Goal: Task Accomplishment & Management: Manage account settings

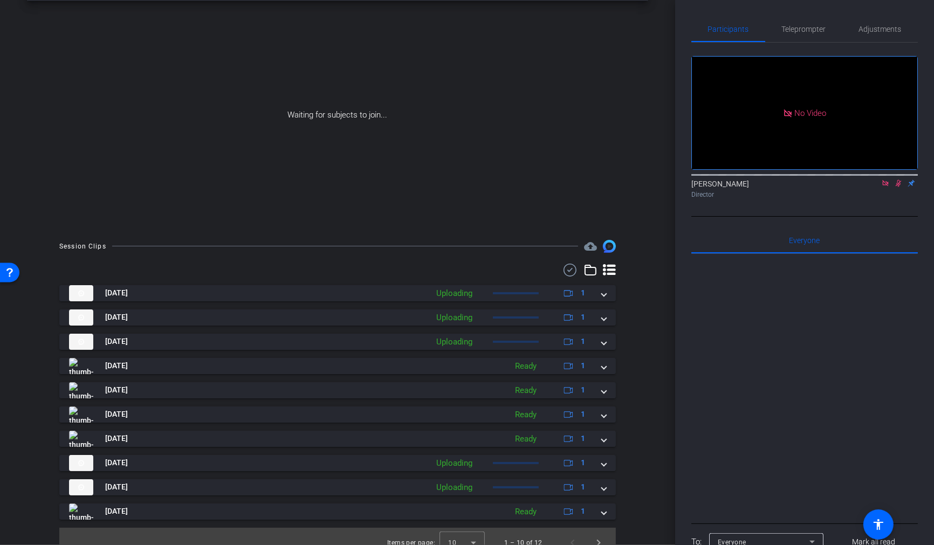
scroll to position [58, 0]
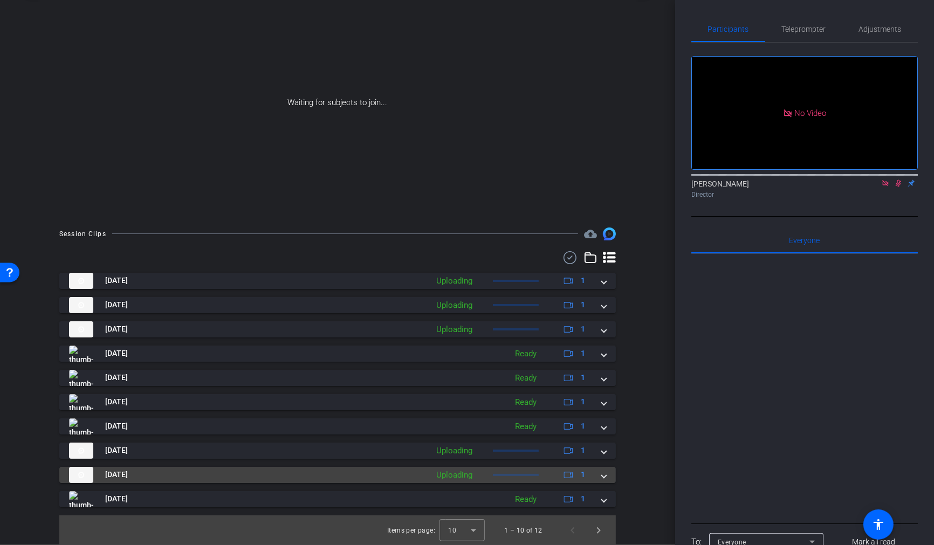
click at [605, 477] on span at bounding box center [604, 474] width 4 height 11
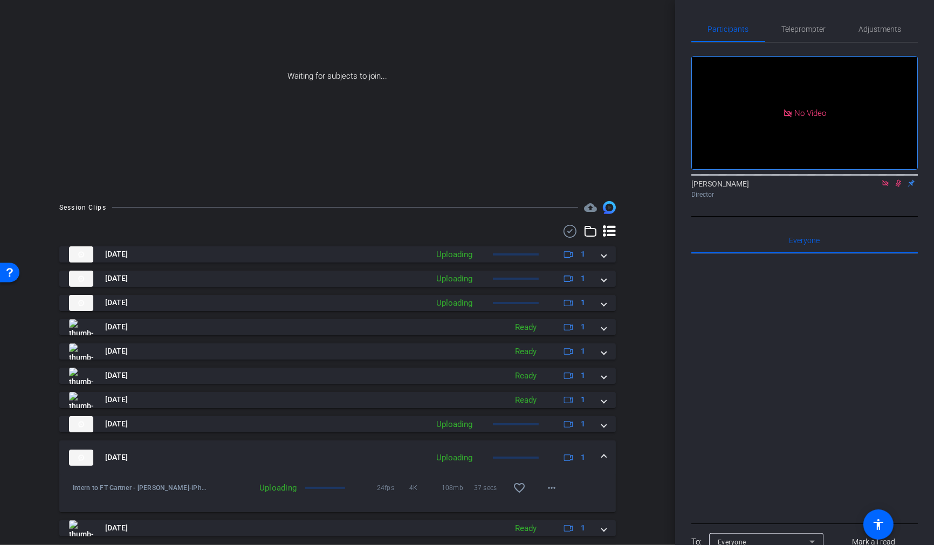
scroll to position [85, 0]
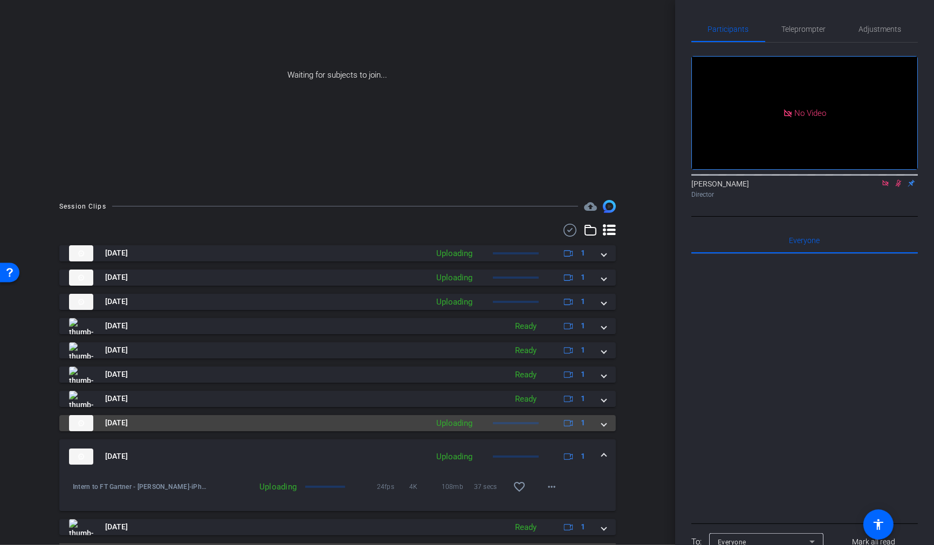
click at [604, 424] on span at bounding box center [604, 422] width 4 height 11
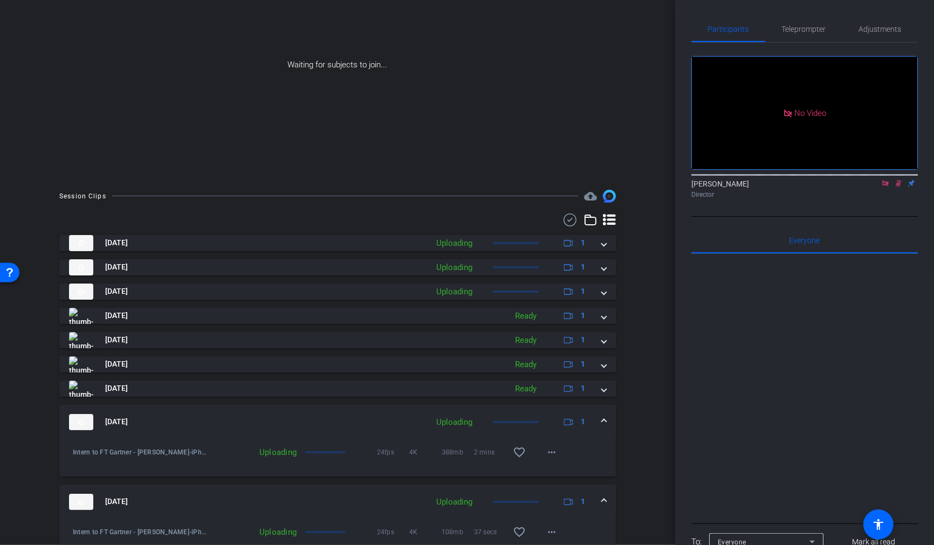
scroll to position [97, 0]
click at [548, 451] on mat-icon "more_horiz" at bounding box center [551, 450] width 13 height 13
click at [380, 420] on div at bounding box center [467, 272] width 934 height 545
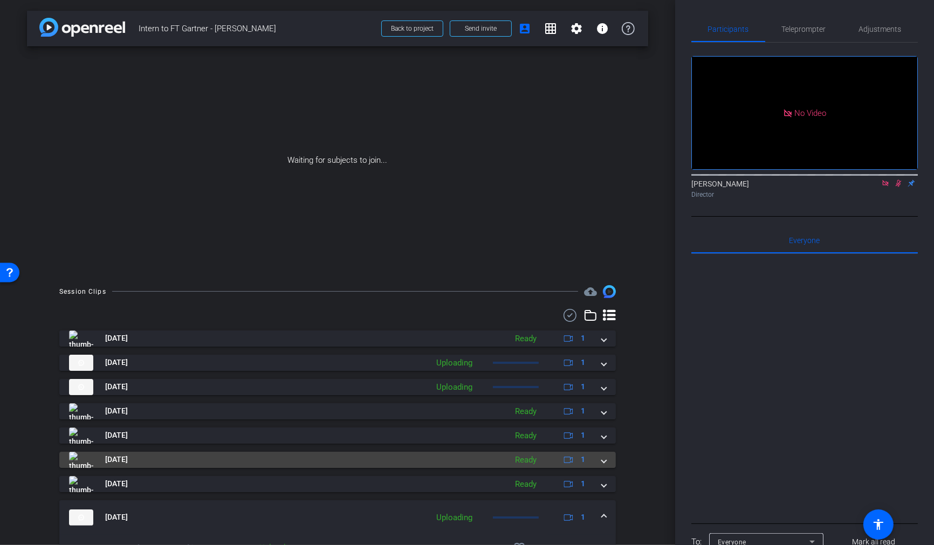
scroll to position [169, 0]
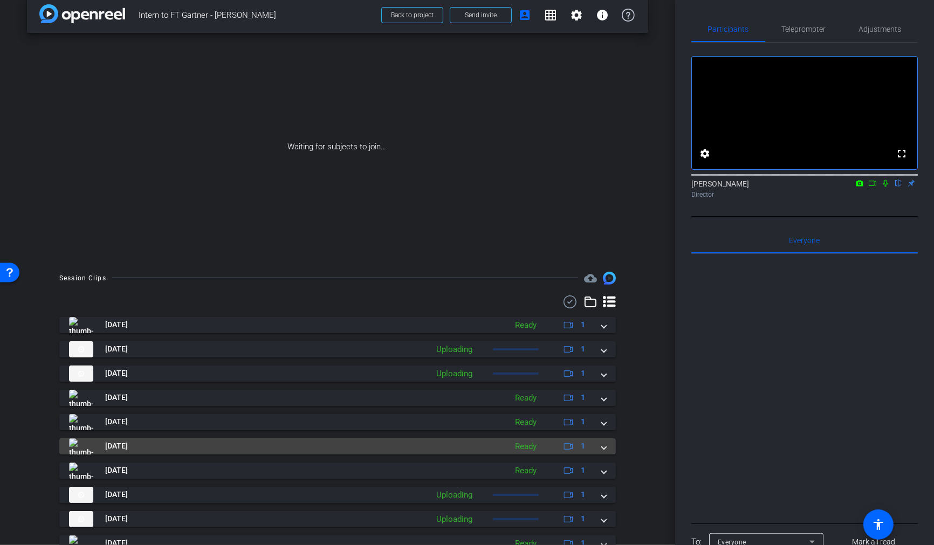
scroll to position [58, 0]
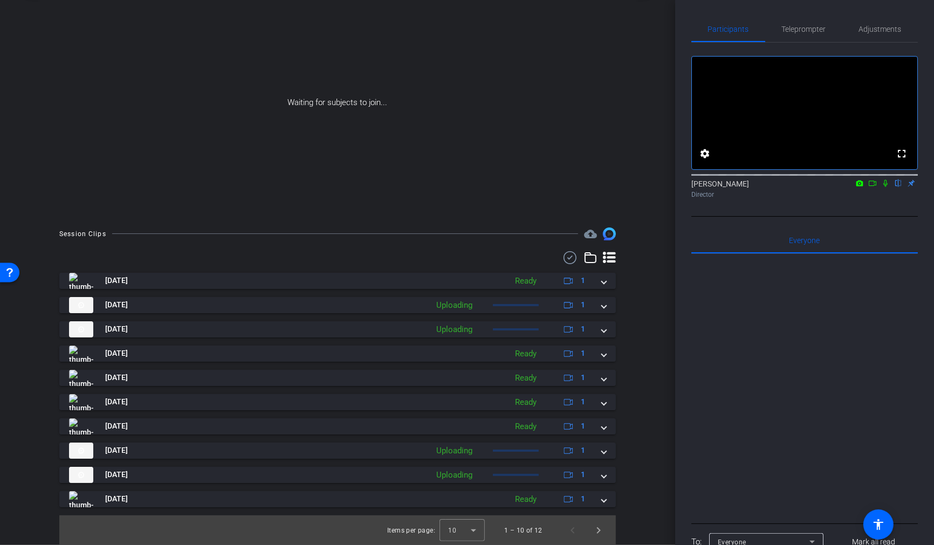
click at [874, 186] on icon at bounding box center [872, 183] width 8 height 5
click at [897, 187] on icon at bounding box center [898, 183] width 4 height 7
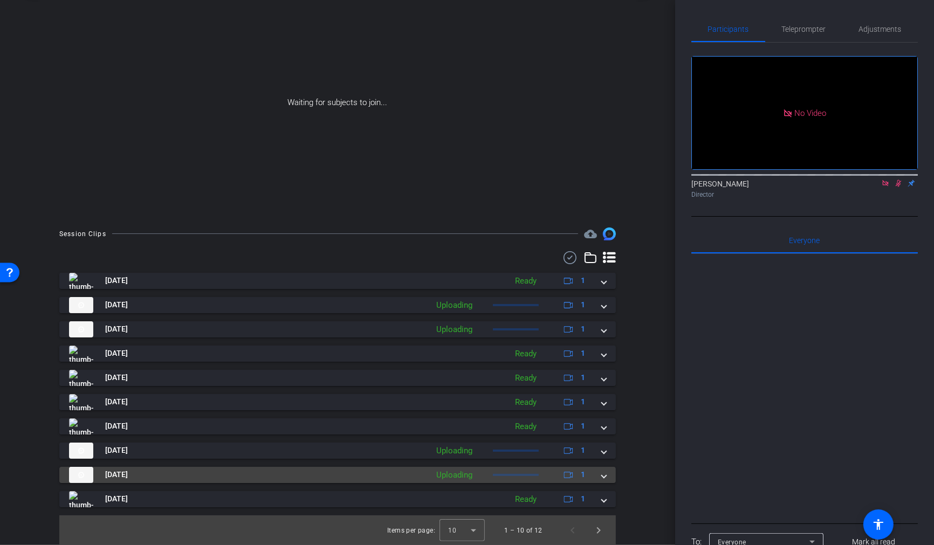
click at [602, 475] on span at bounding box center [604, 474] width 4 height 11
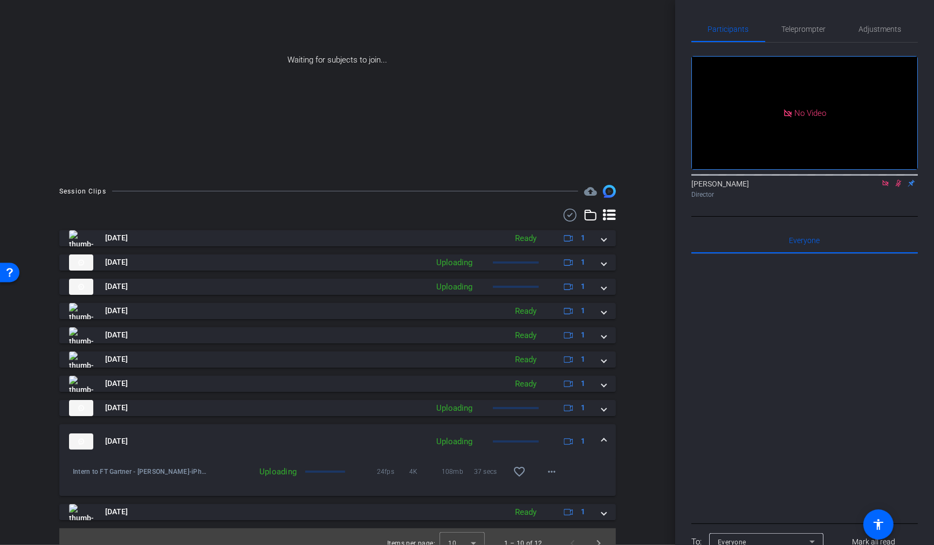
scroll to position [108, 0]
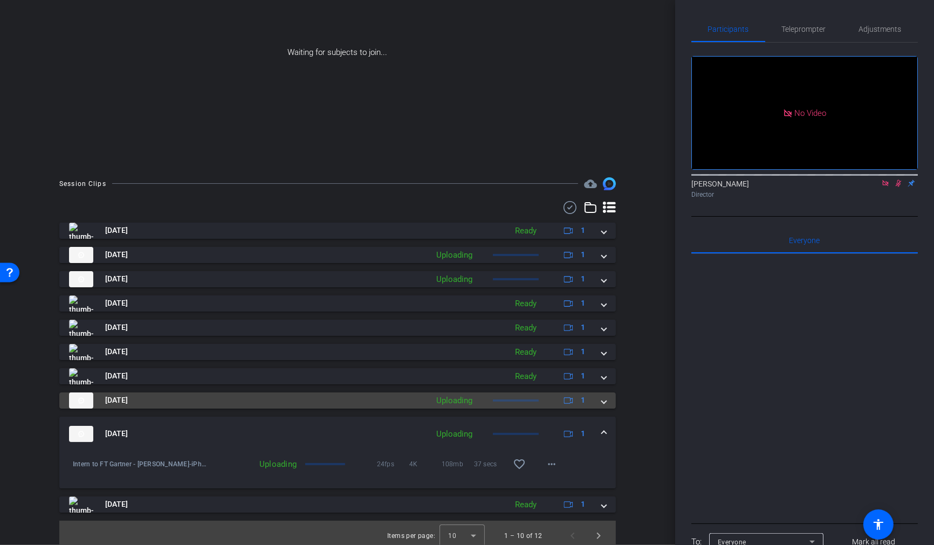
click at [604, 401] on span at bounding box center [604, 400] width 4 height 11
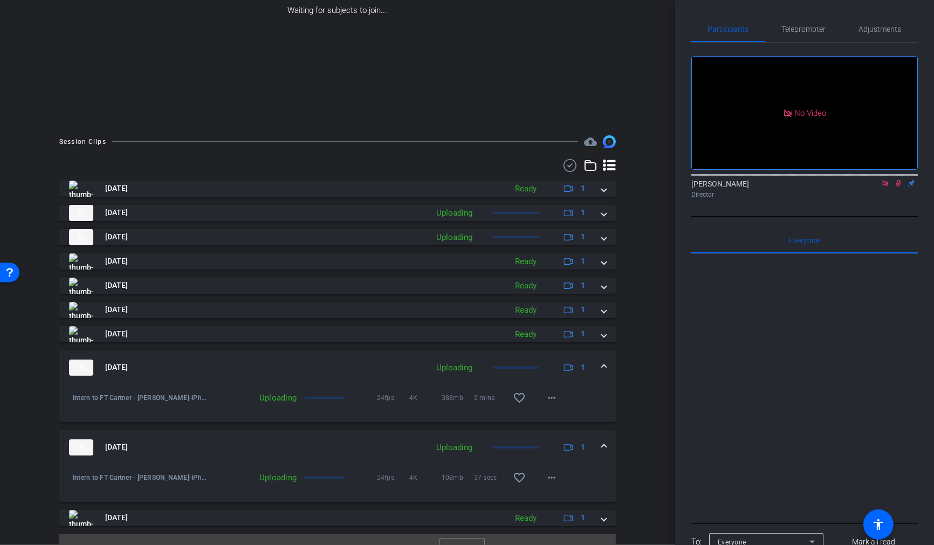
scroll to position [148, 0]
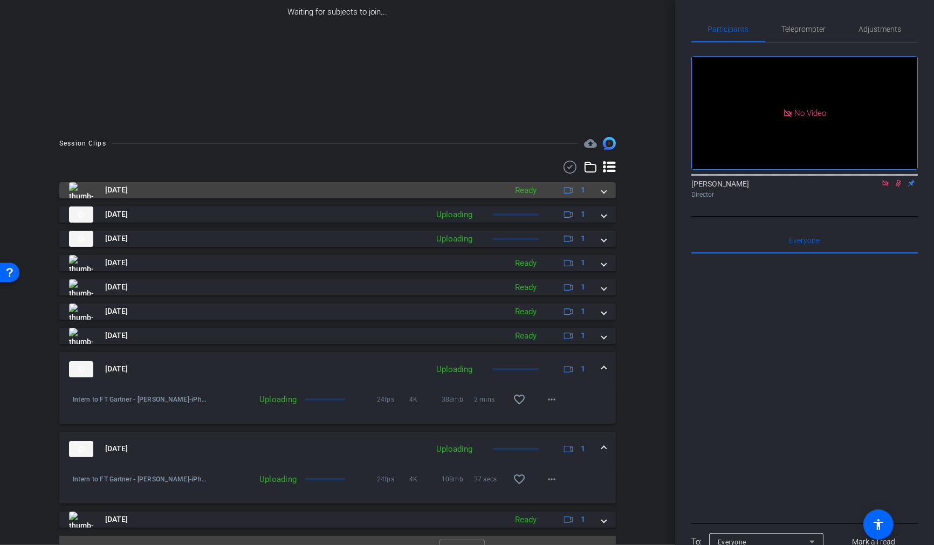
click at [604, 192] on span at bounding box center [604, 189] width 4 height 11
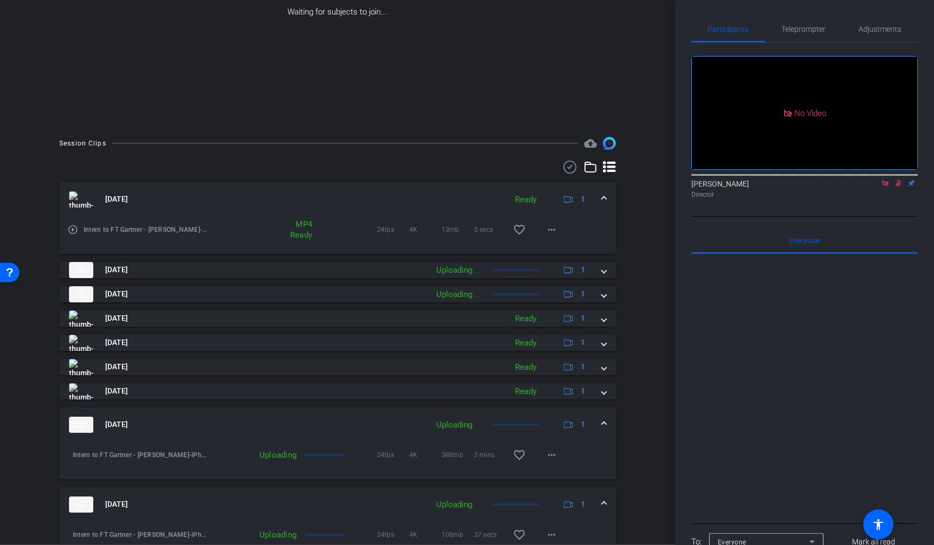
click at [606, 197] on mat-expansion-panel-header "Aug 14, 2025 Ready 1" at bounding box center [337, 199] width 556 height 34
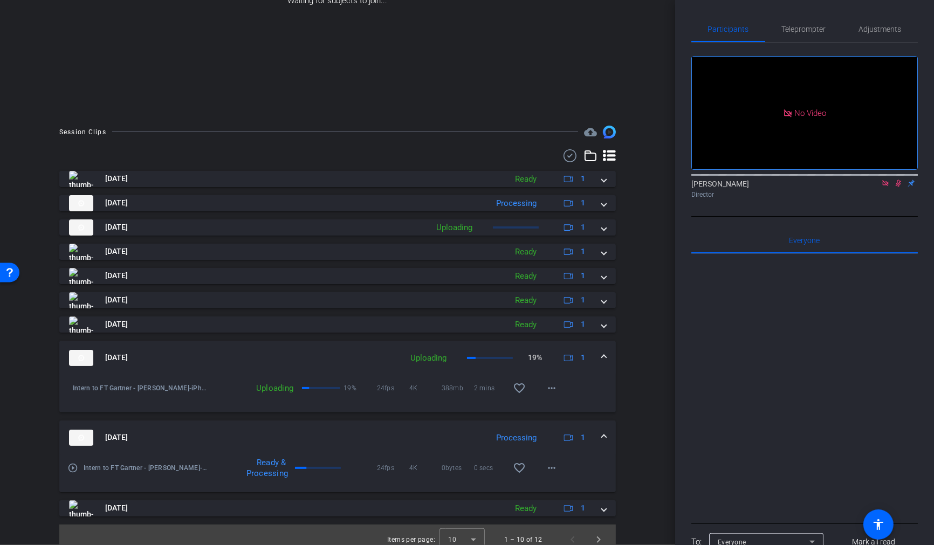
scroll to position [169, 0]
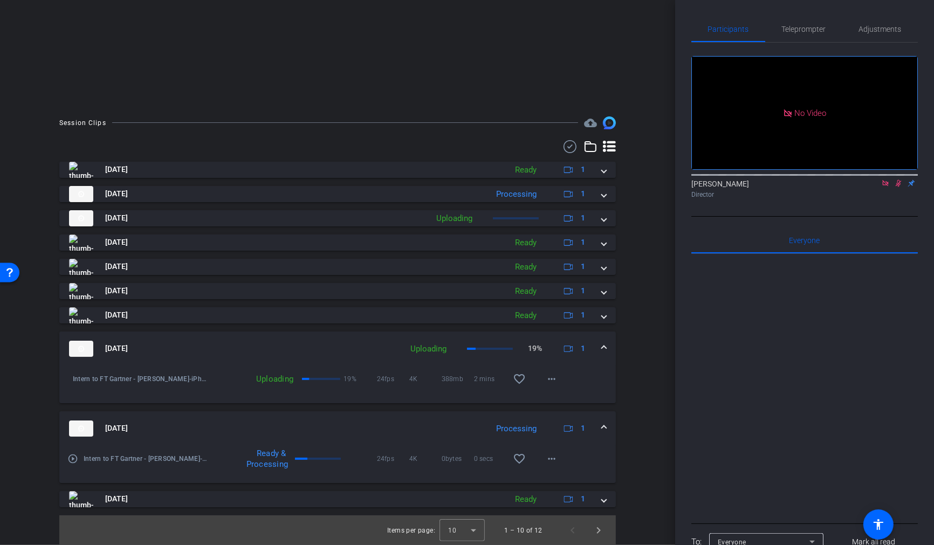
click at [271, 349] on mat-panel-title "[DATE]" at bounding box center [232, 349] width 327 height 16
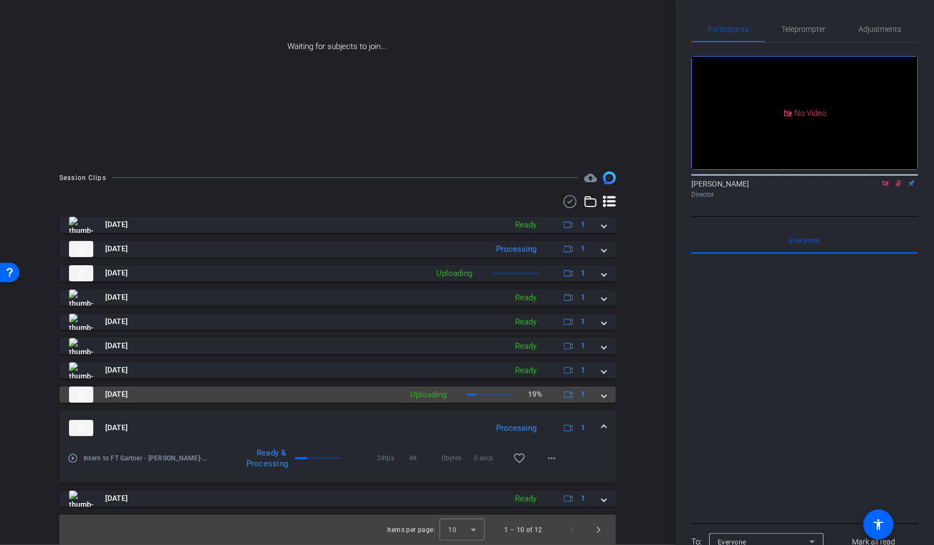
scroll to position [113, 0]
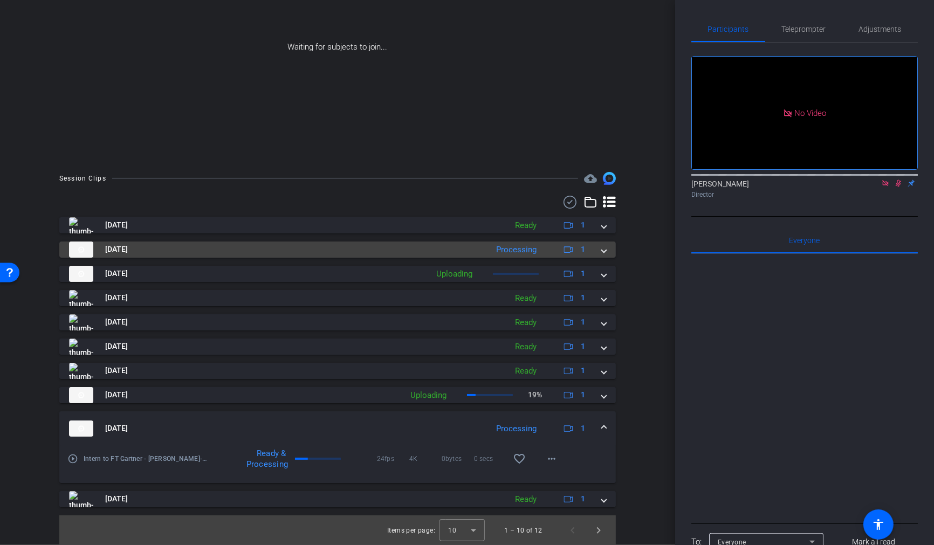
click at [605, 251] on span at bounding box center [604, 249] width 4 height 11
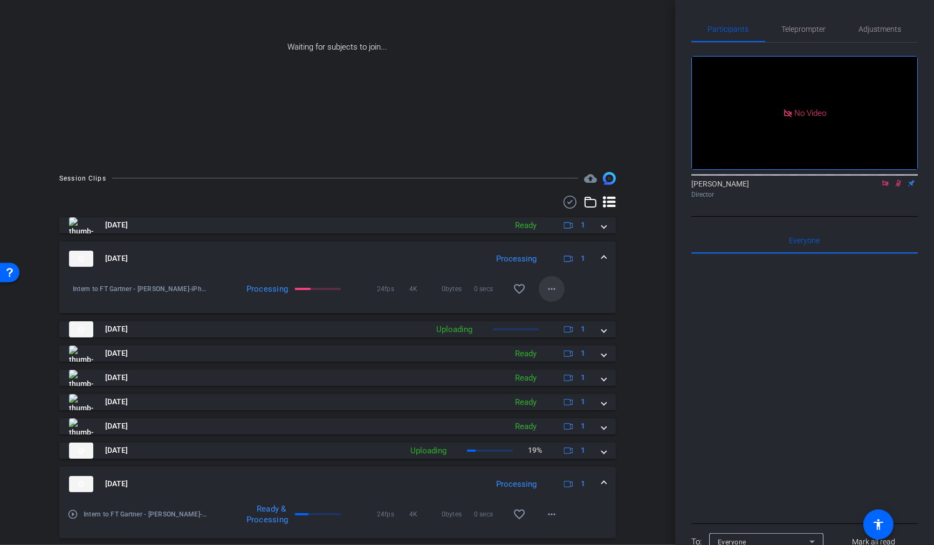
click at [555, 284] on mat-icon "more_horiz" at bounding box center [551, 288] width 13 height 13
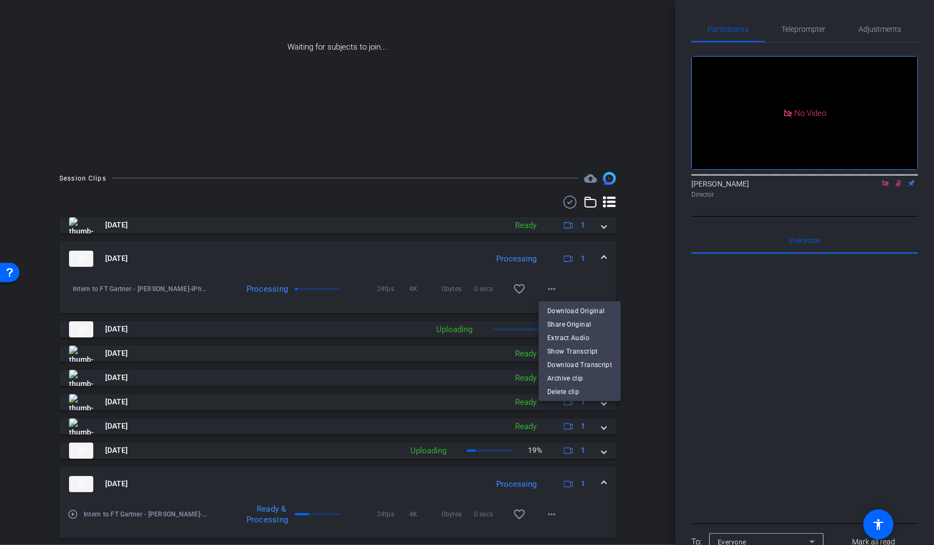
click at [607, 287] on div at bounding box center [467, 272] width 934 height 545
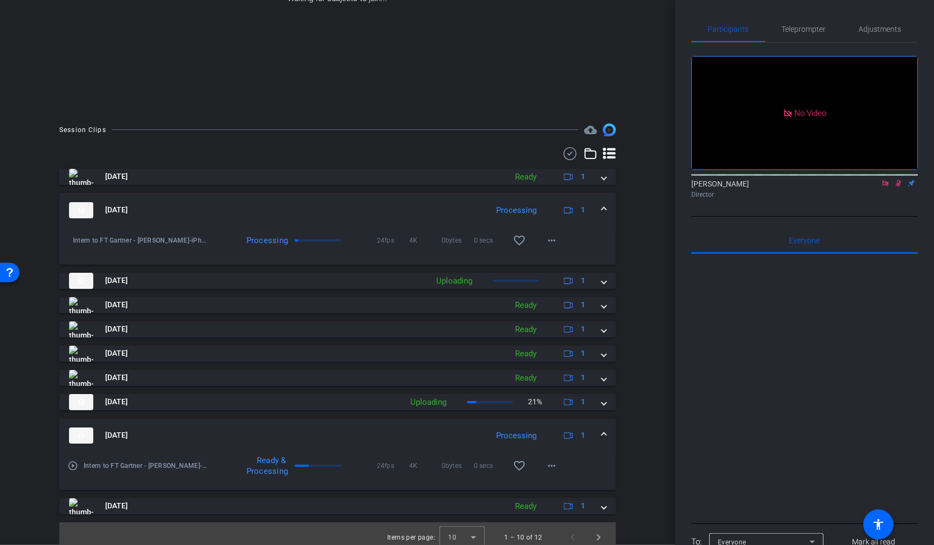
scroll to position [169, 0]
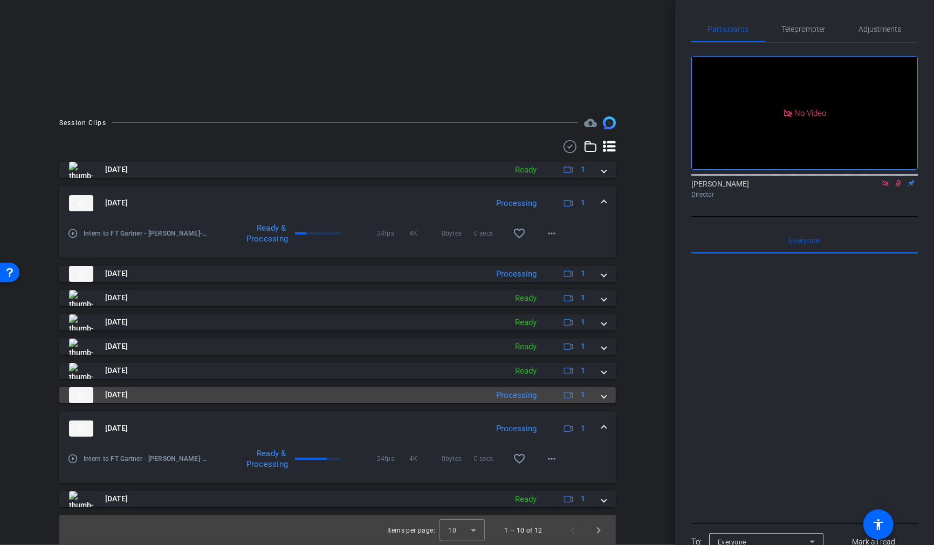
click at [605, 396] on span at bounding box center [604, 394] width 4 height 11
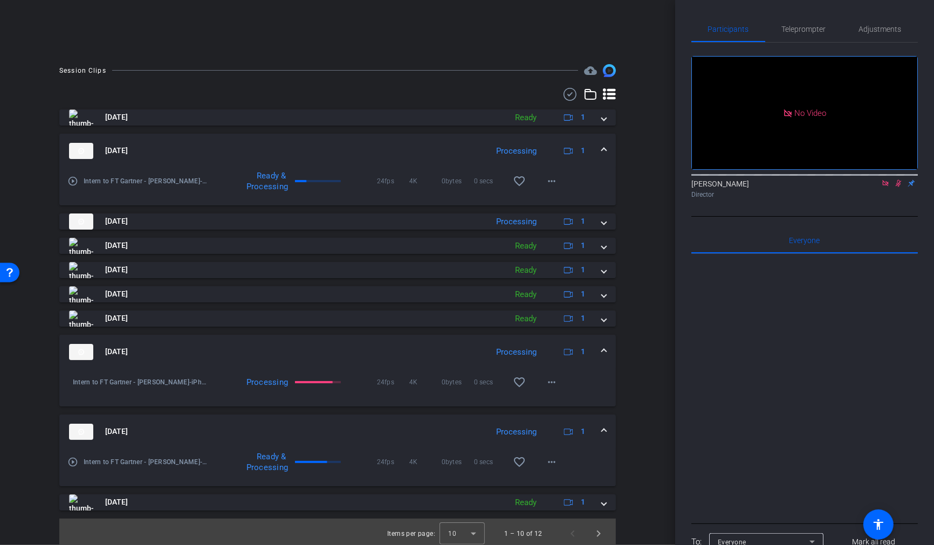
scroll to position [224, 0]
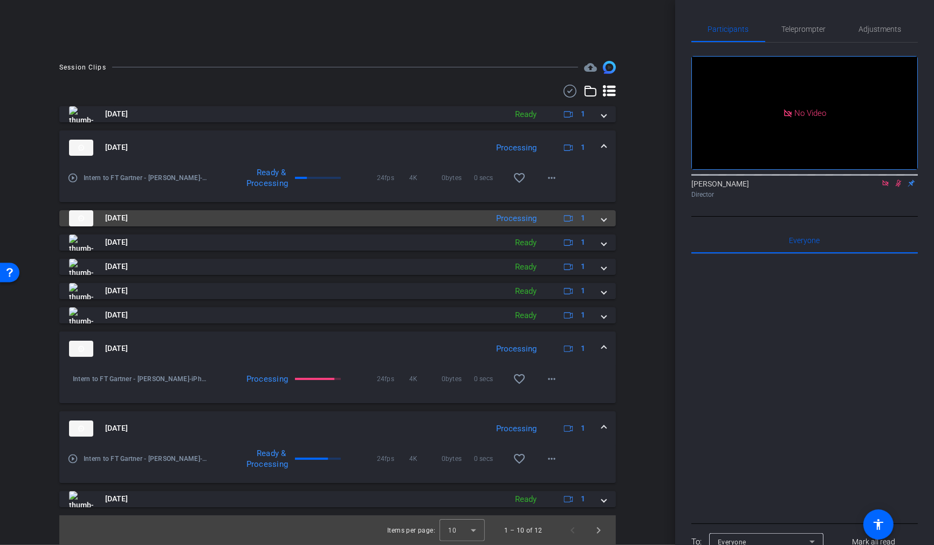
click at [604, 219] on span at bounding box center [604, 217] width 4 height 11
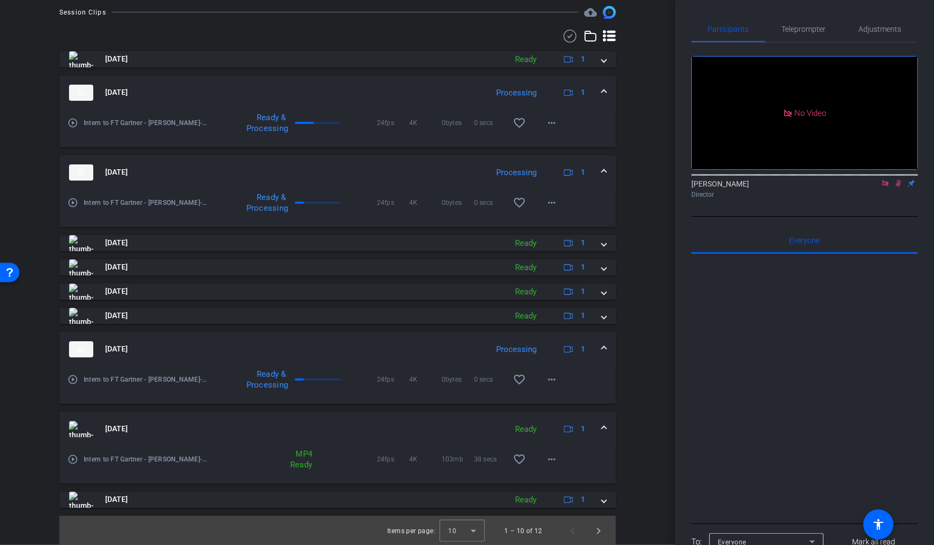
scroll to position [280, 0]
click at [555, 459] on mat-icon "more_horiz" at bounding box center [551, 458] width 13 height 13
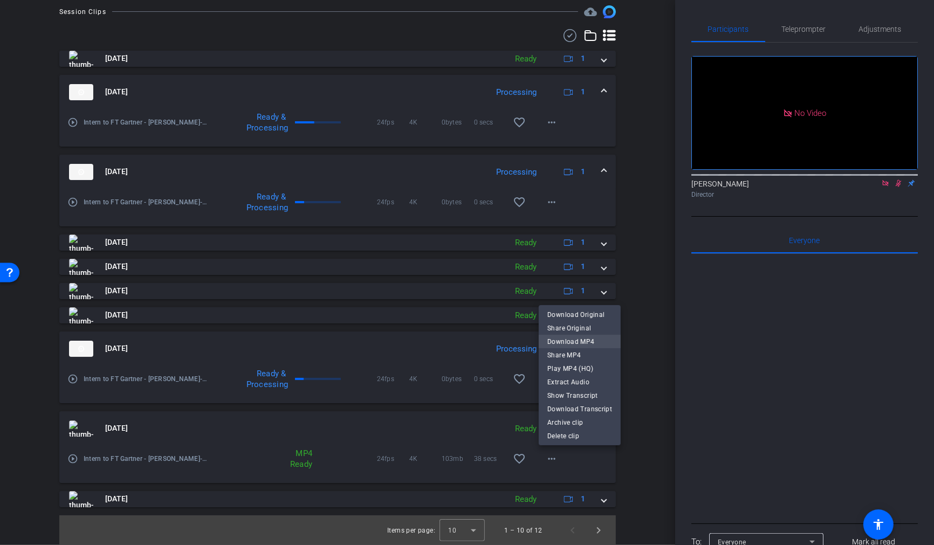
click at [592, 342] on span "Download MP4" at bounding box center [579, 341] width 65 height 13
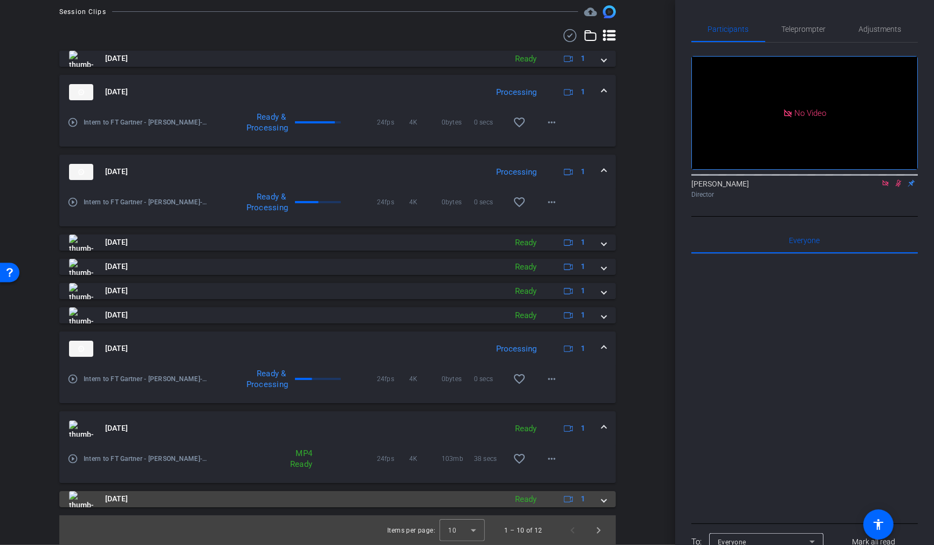
click at [605, 500] on span at bounding box center [604, 498] width 4 height 11
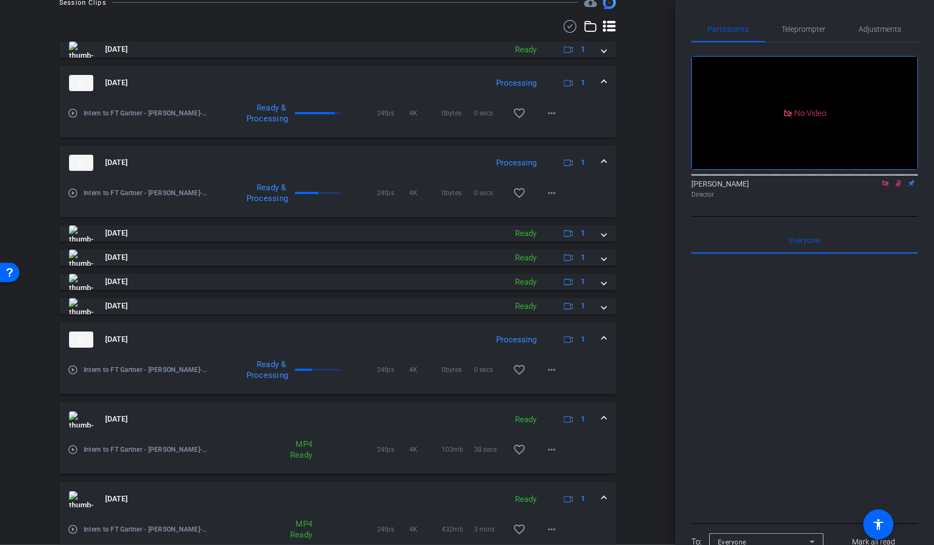
scroll to position [290, 0]
click at [605, 496] on span at bounding box center [604, 497] width 4 height 11
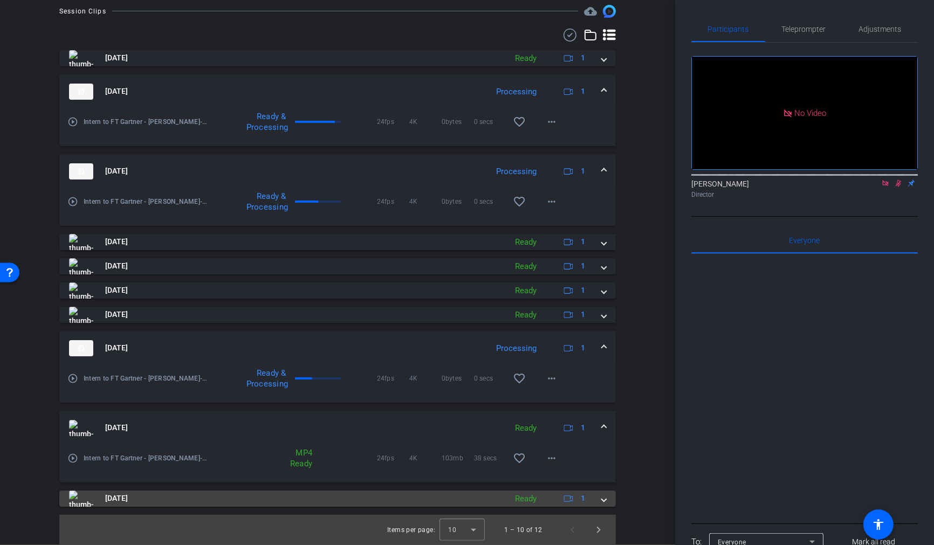
scroll to position [280, 0]
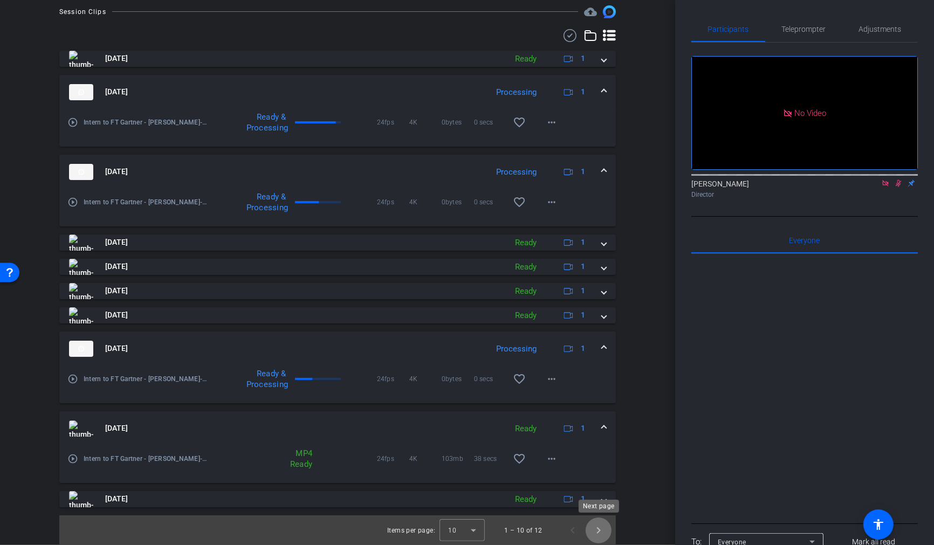
click at [601, 531] on span "Next page" at bounding box center [598, 530] width 26 height 26
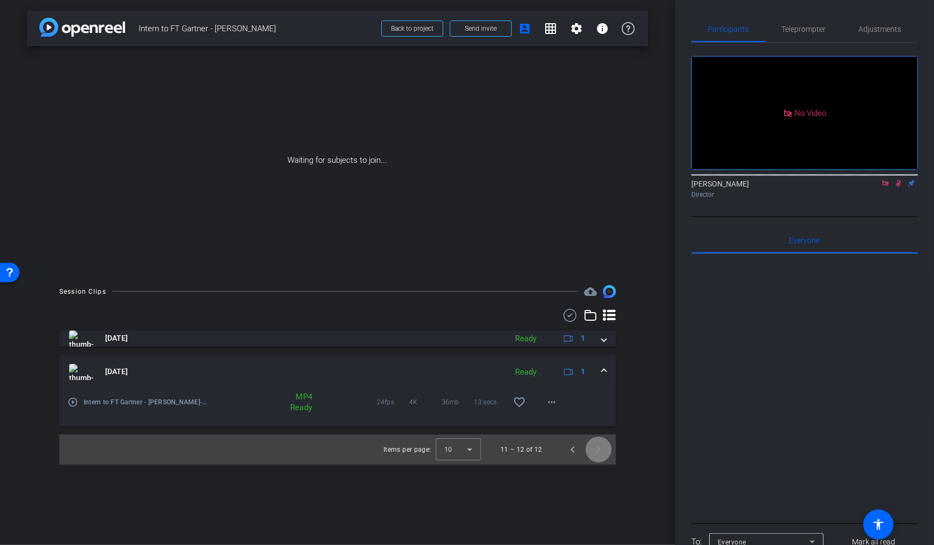
scroll to position [0, 0]
click at [553, 402] on mat-icon "more_horiz" at bounding box center [551, 402] width 13 height 13
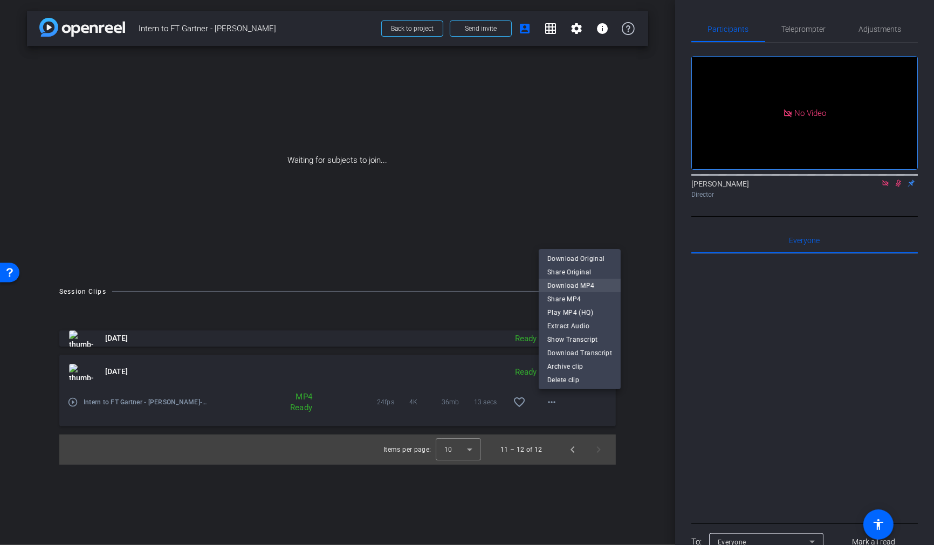
click at [599, 285] on span "Download MP4" at bounding box center [579, 285] width 65 height 13
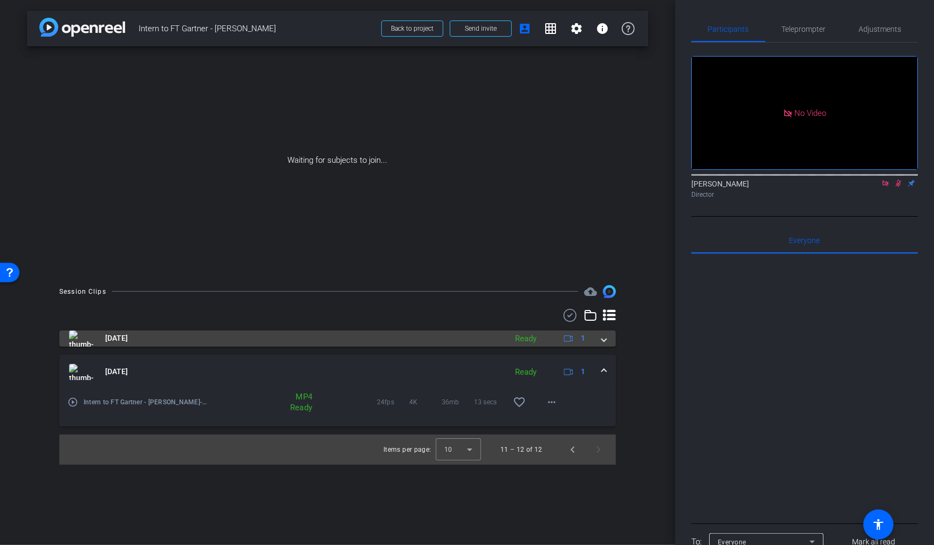
click at [605, 340] on span at bounding box center [604, 338] width 4 height 11
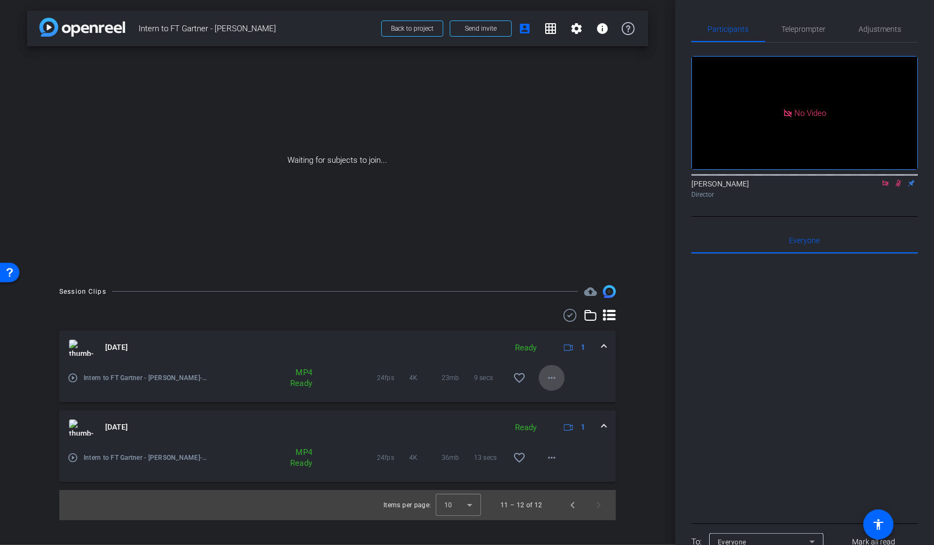
click at [554, 378] on mat-icon "more_horiz" at bounding box center [551, 377] width 13 height 13
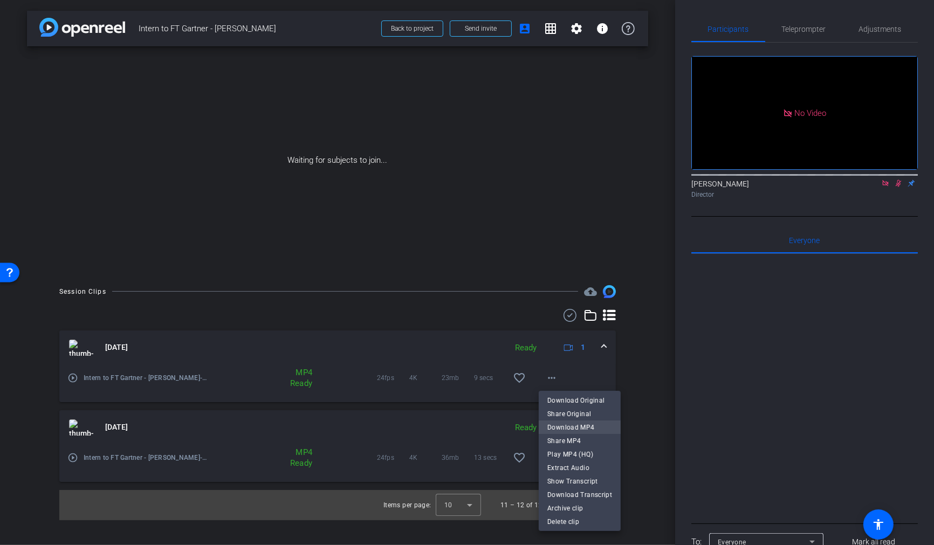
click at [583, 427] on span "Download MP4" at bounding box center [579, 426] width 65 height 13
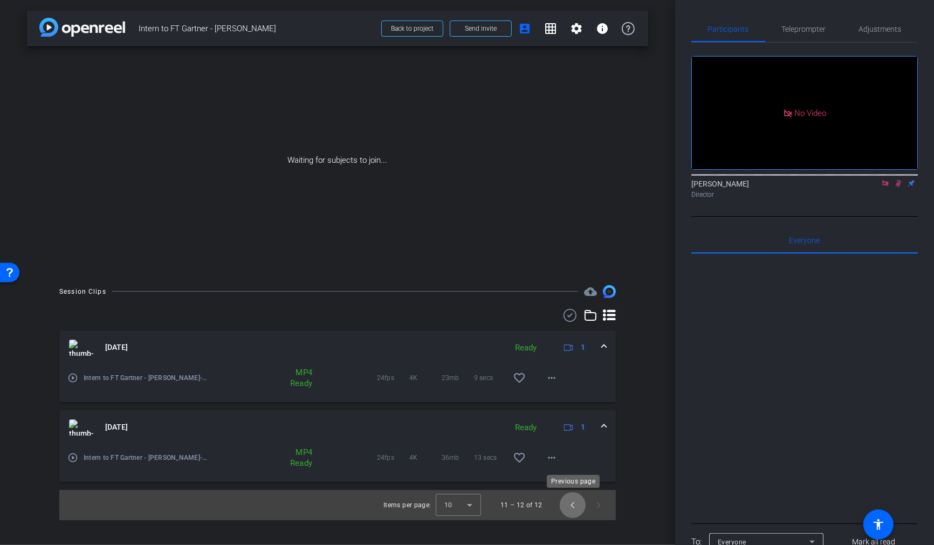
click at [571, 509] on span "Previous page" at bounding box center [573, 505] width 26 height 26
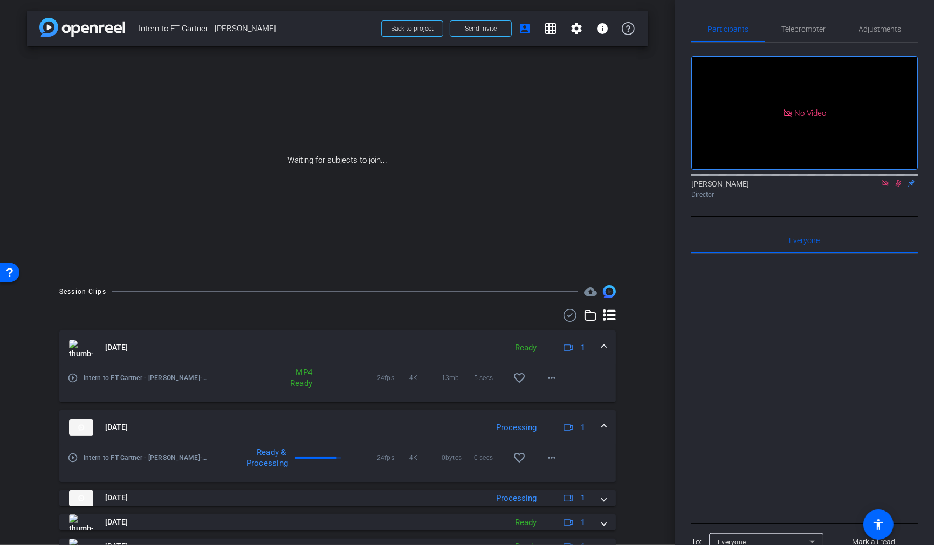
scroll to position [169, 0]
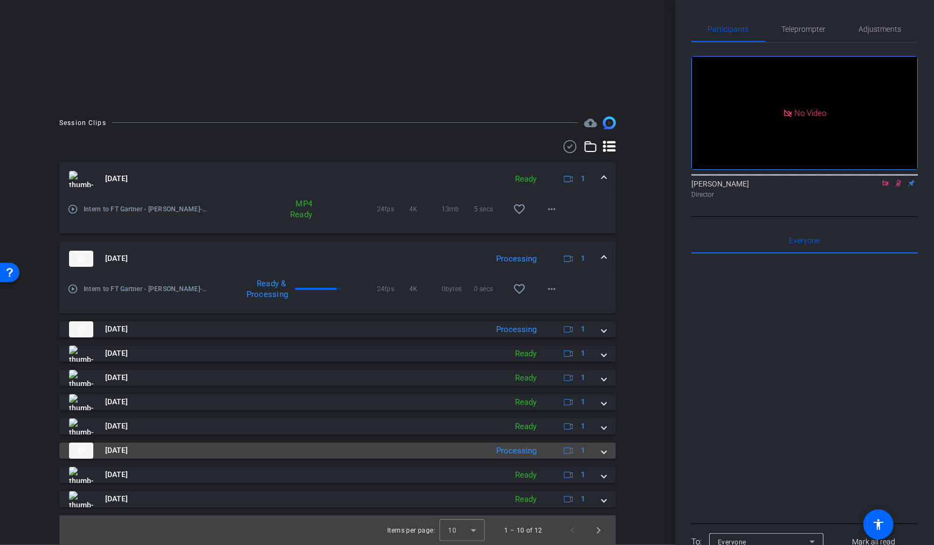
click at [605, 454] on span at bounding box center [604, 450] width 4 height 11
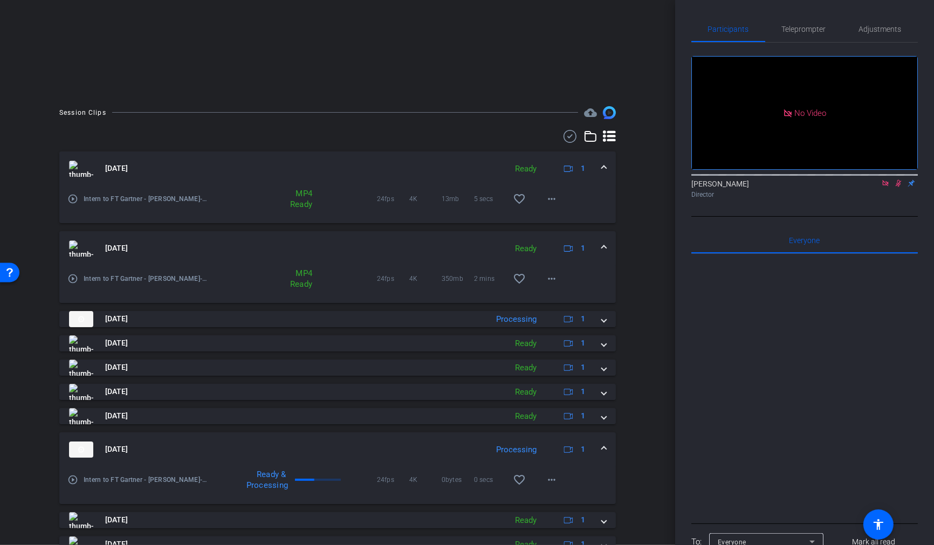
scroll to position [187, 0]
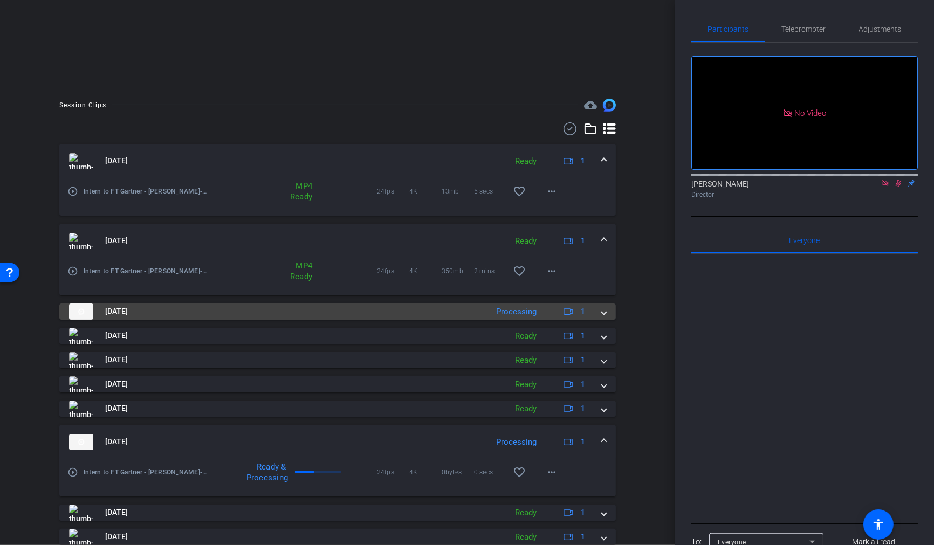
click at [604, 314] on span at bounding box center [604, 311] width 4 height 11
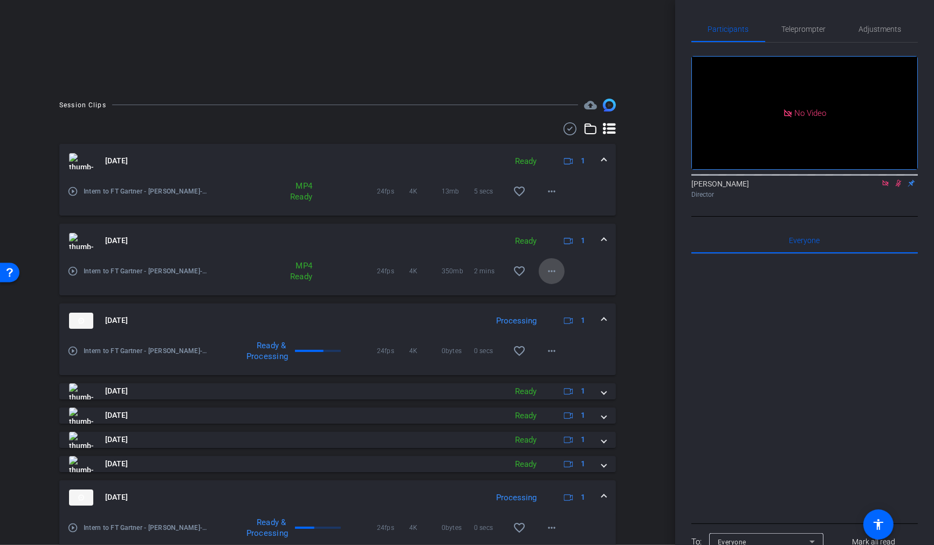
click at [554, 272] on mat-icon "more_horiz" at bounding box center [551, 271] width 13 height 13
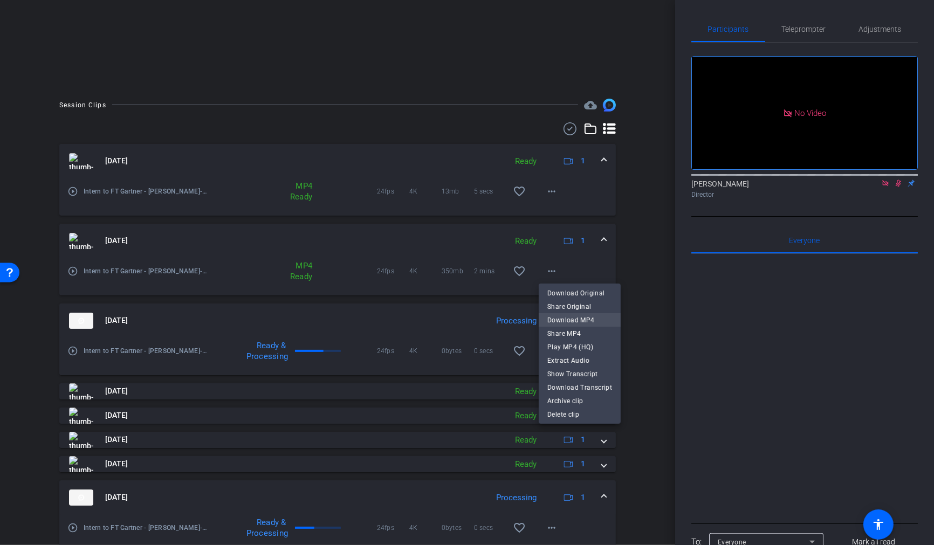
click at [603, 321] on span "Download MP4" at bounding box center [579, 320] width 65 height 13
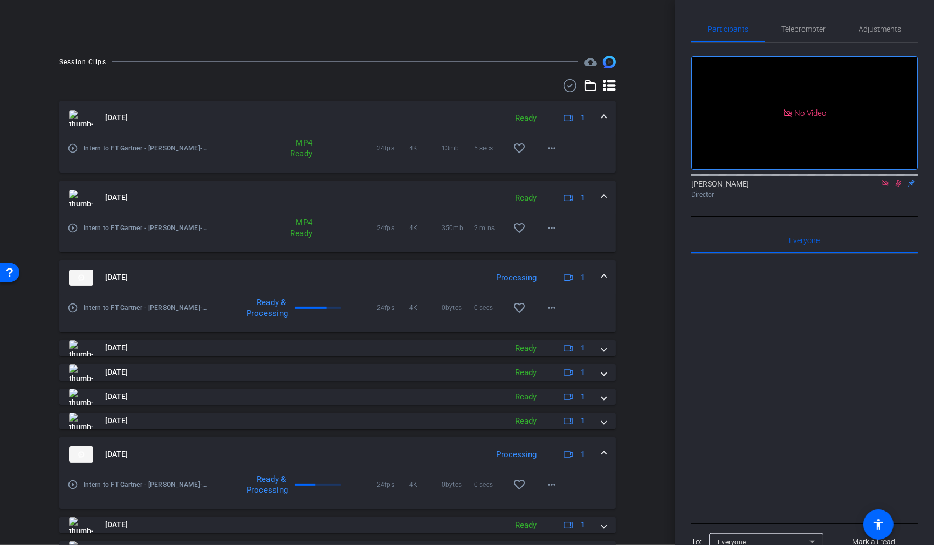
scroll to position [236, 0]
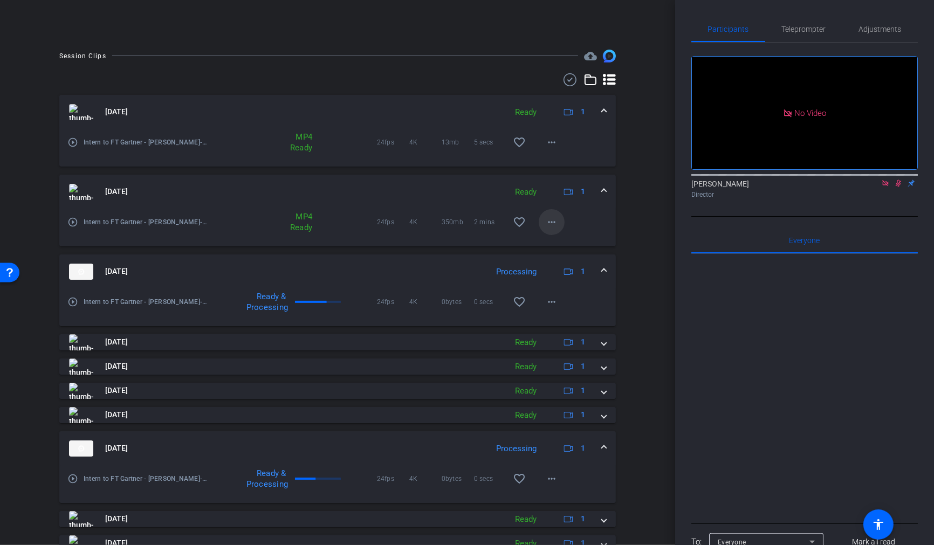
click at [554, 222] on mat-icon "more_horiz" at bounding box center [551, 222] width 13 height 13
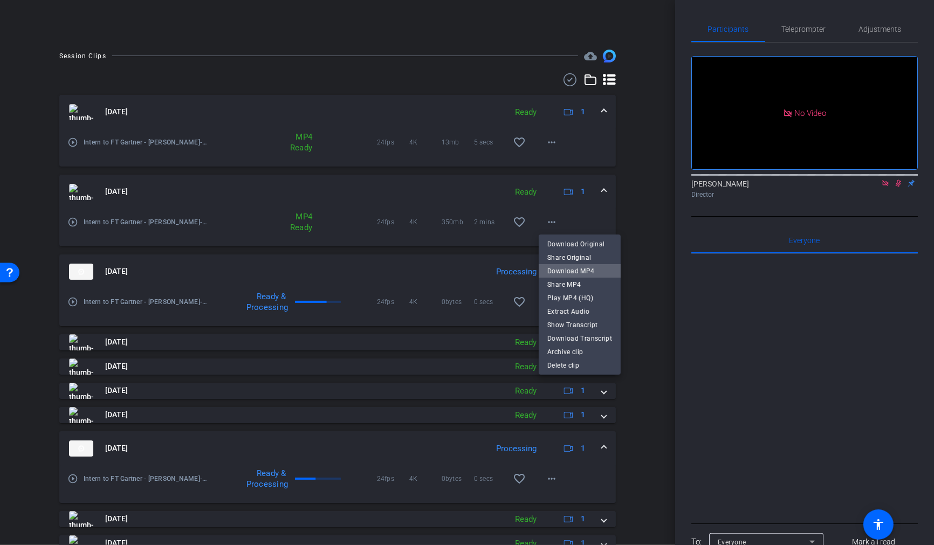
click at [588, 274] on span "Download MP4" at bounding box center [579, 270] width 65 height 13
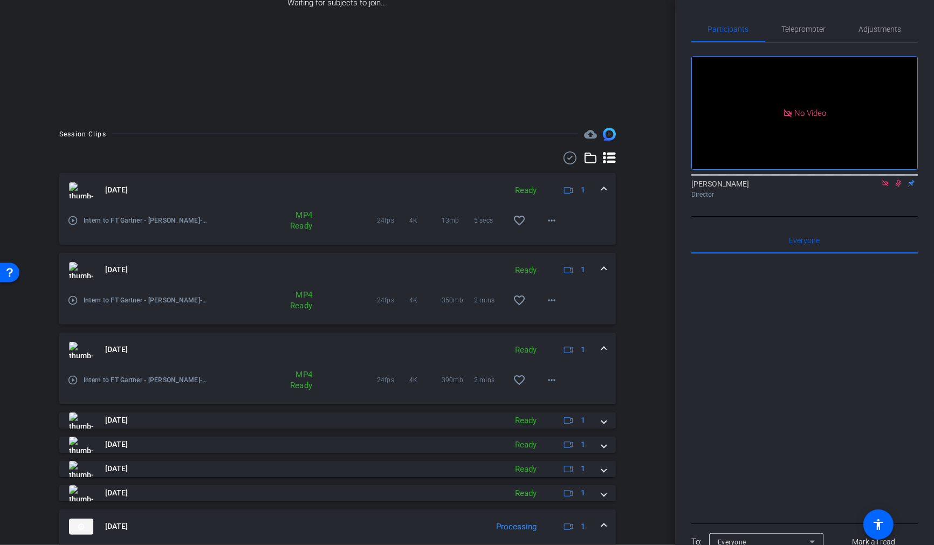
scroll to position [154, 0]
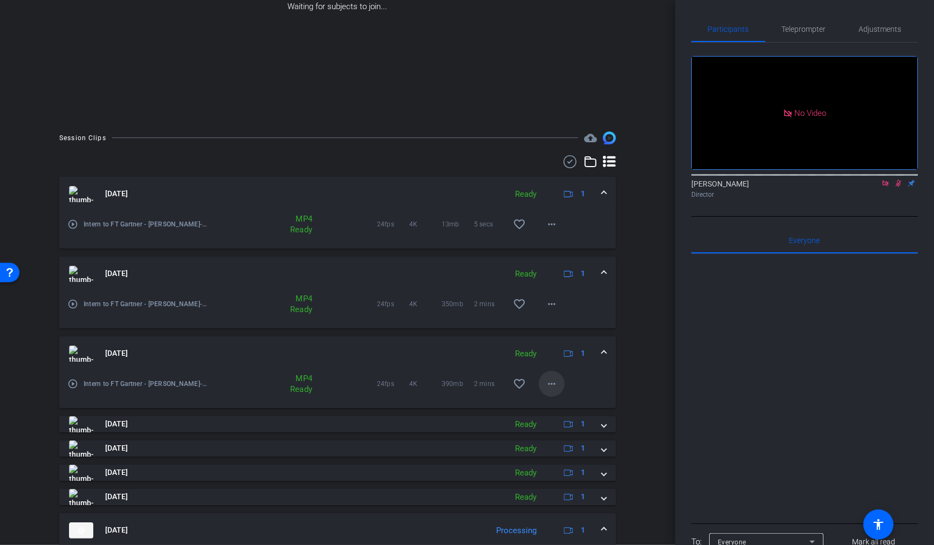
click at [556, 385] on mat-icon "more_horiz" at bounding box center [551, 383] width 13 height 13
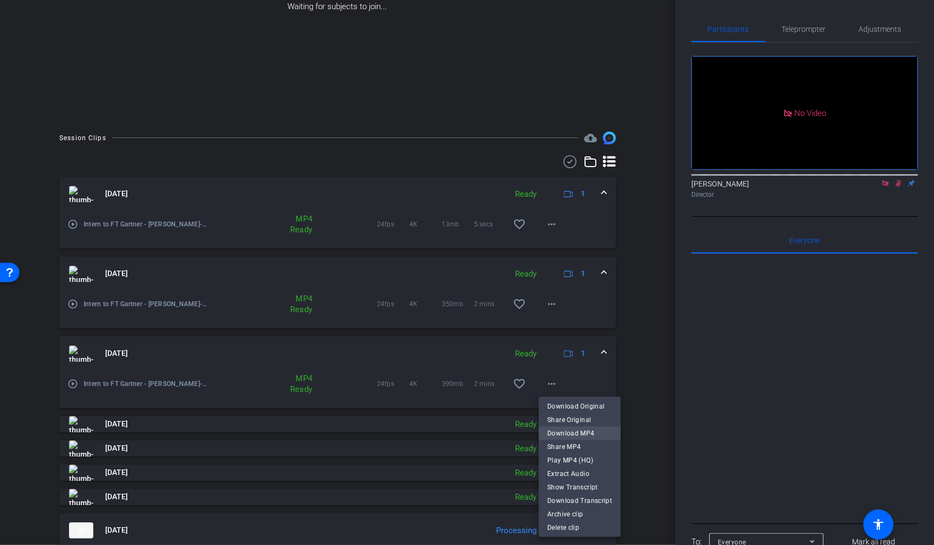
click at [586, 437] on span "Download MP4" at bounding box center [579, 432] width 65 height 13
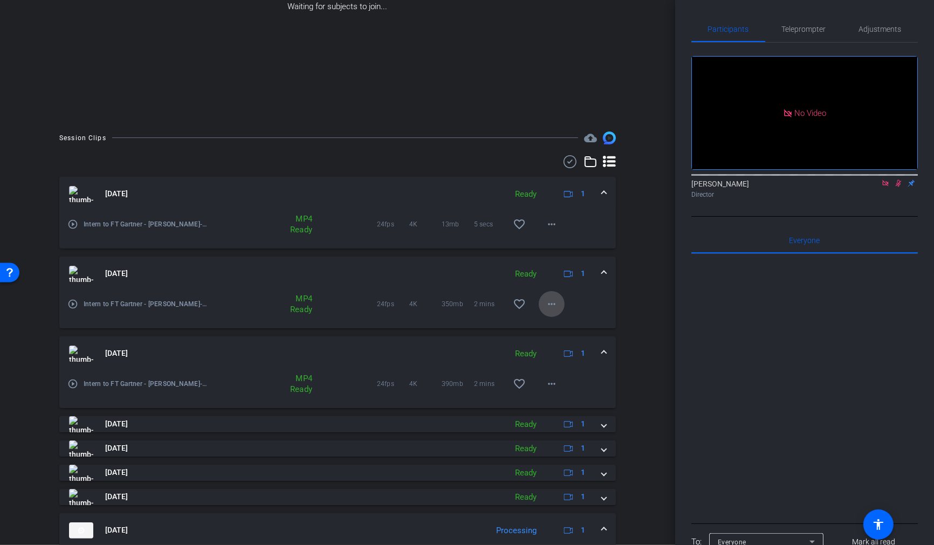
click at [555, 305] on mat-icon "more_horiz" at bounding box center [551, 304] width 13 height 13
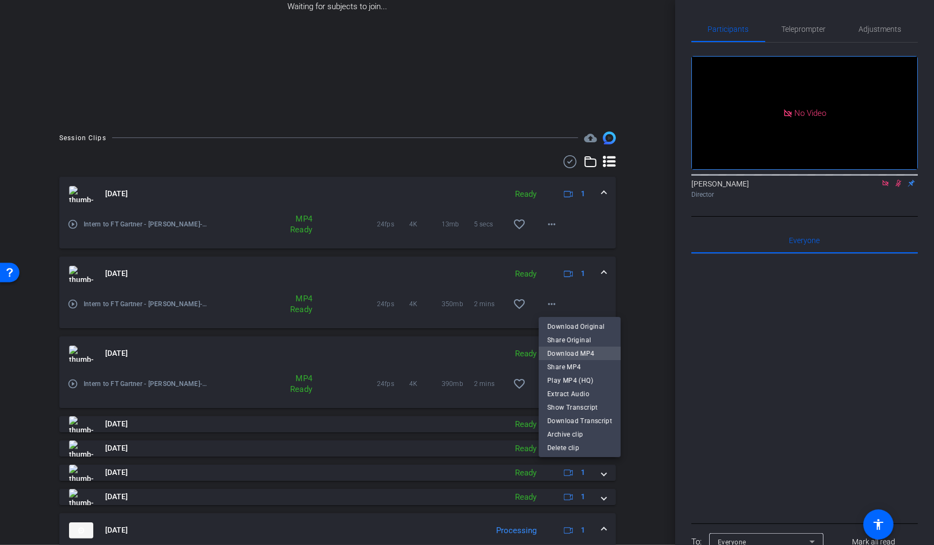
click at [584, 354] on span "Download MP4" at bounding box center [579, 353] width 65 height 13
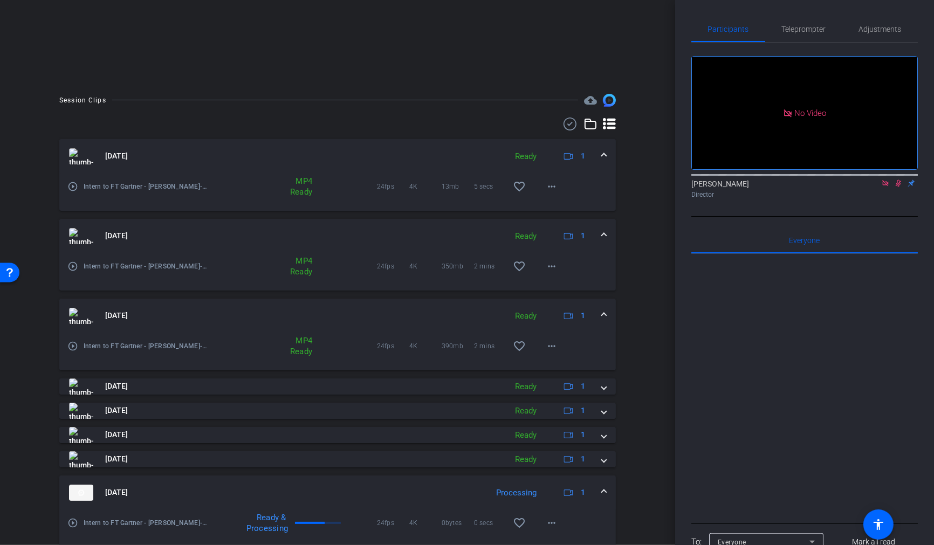
scroll to position [280, 0]
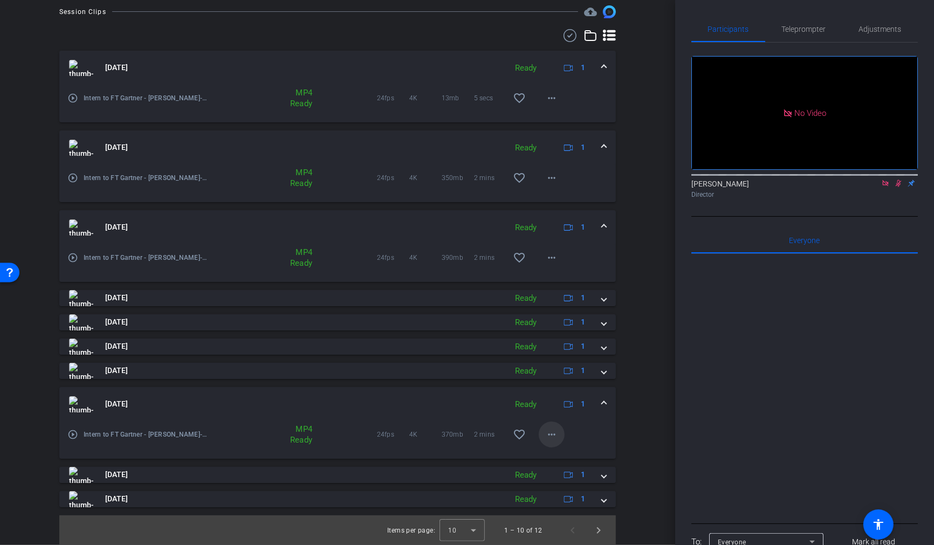
click at [556, 437] on mat-icon "more_horiz" at bounding box center [551, 434] width 13 height 13
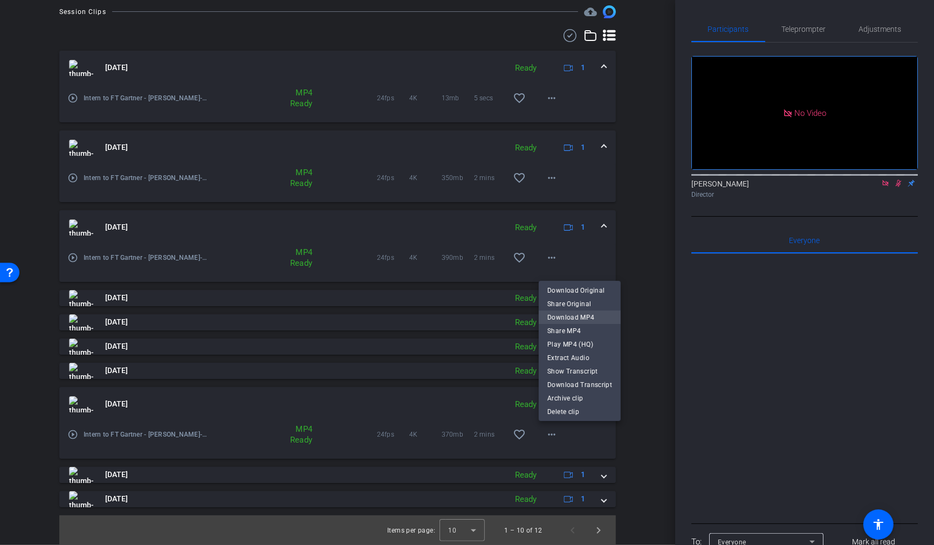
click at [587, 316] on span "Download MP4" at bounding box center [579, 317] width 65 height 13
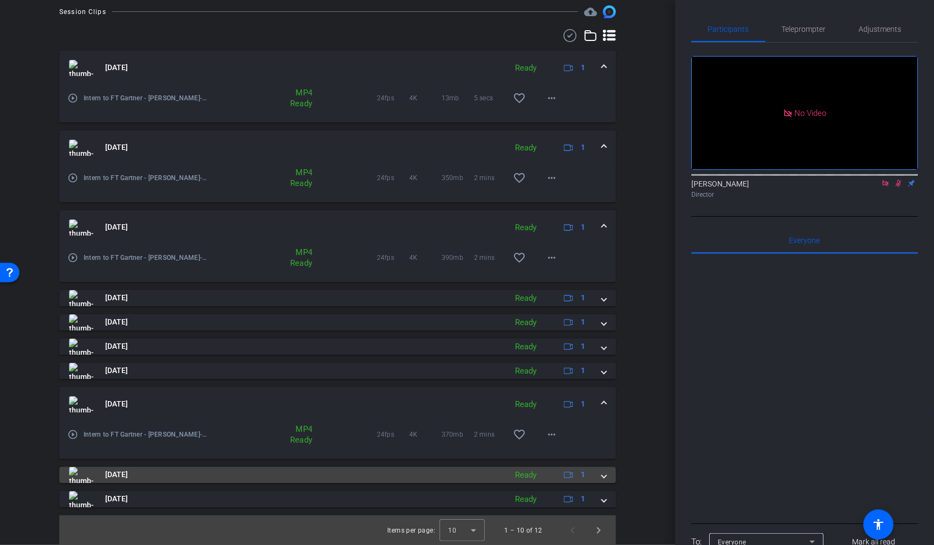
click at [603, 479] on span at bounding box center [604, 474] width 4 height 11
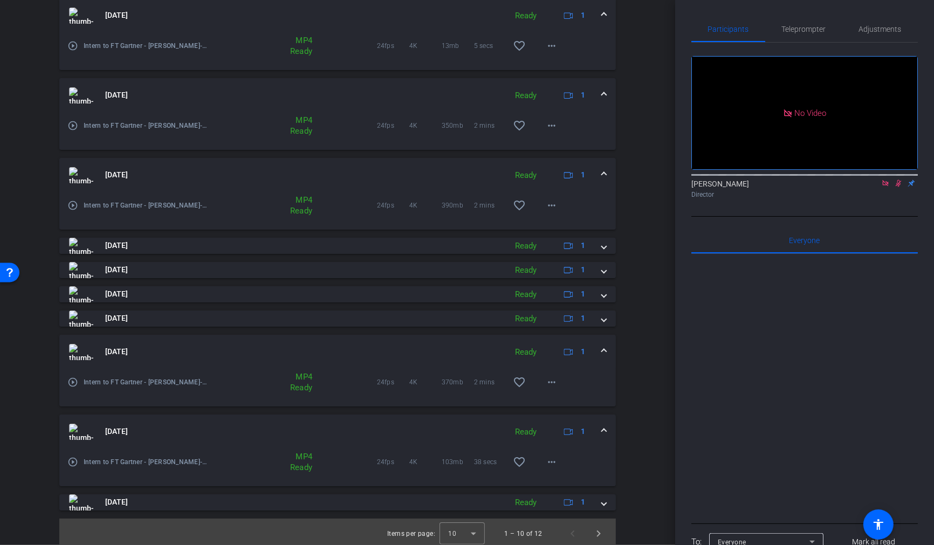
scroll to position [335, 0]
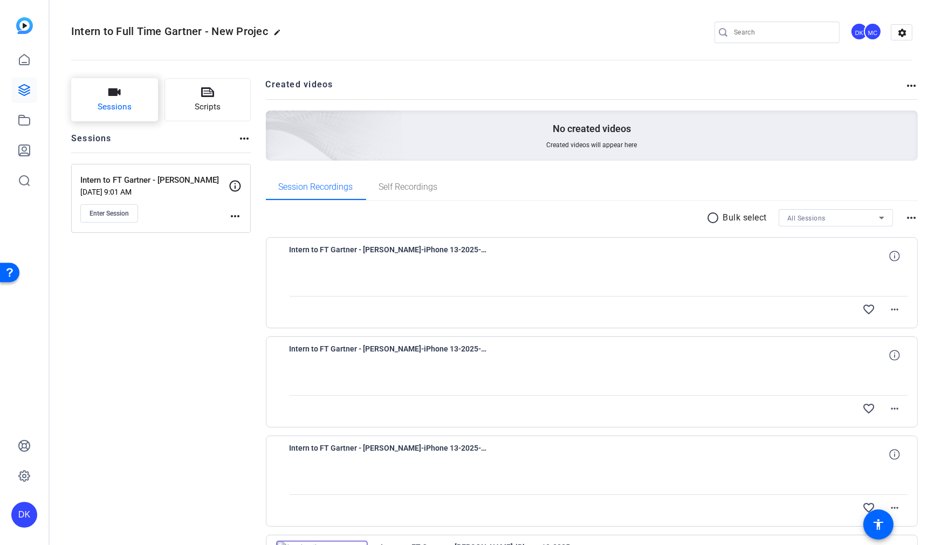
click at [128, 102] on span "Sessions" at bounding box center [115, 107] width 34 height 12
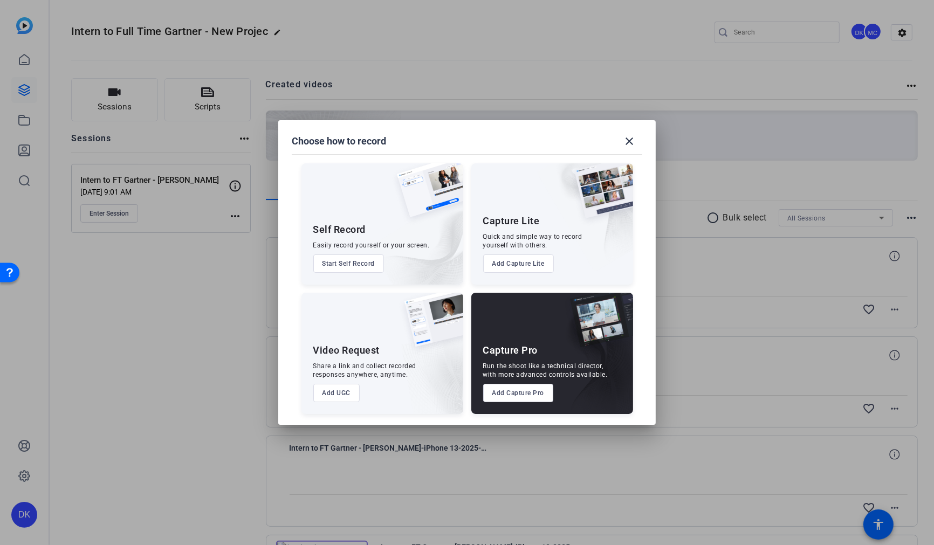
click at [132, 175] on div at bounding box center [467, 272] width 934 height 545
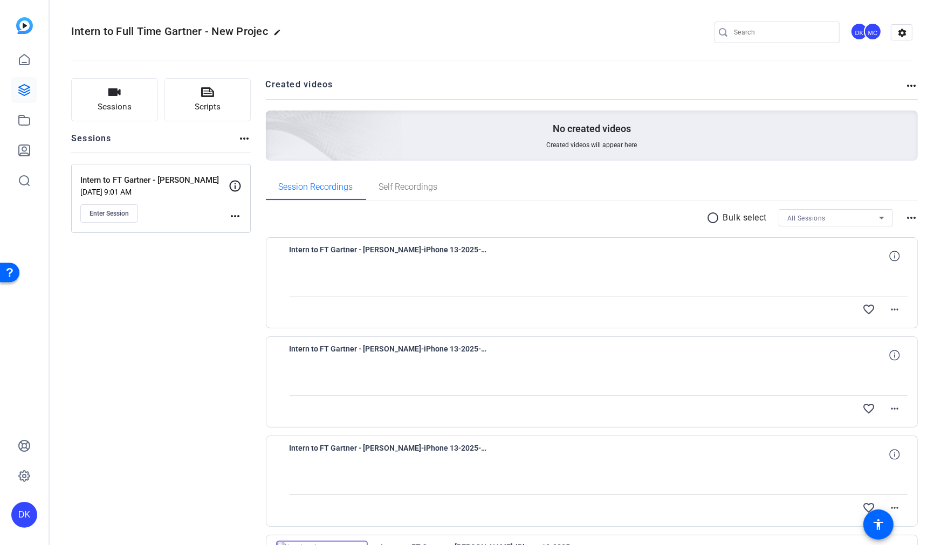
click at [143, 178] on p "Intern to FT Gartner - [PERSON_NAME]" at bounding box center [154, 180] width 148 height 12
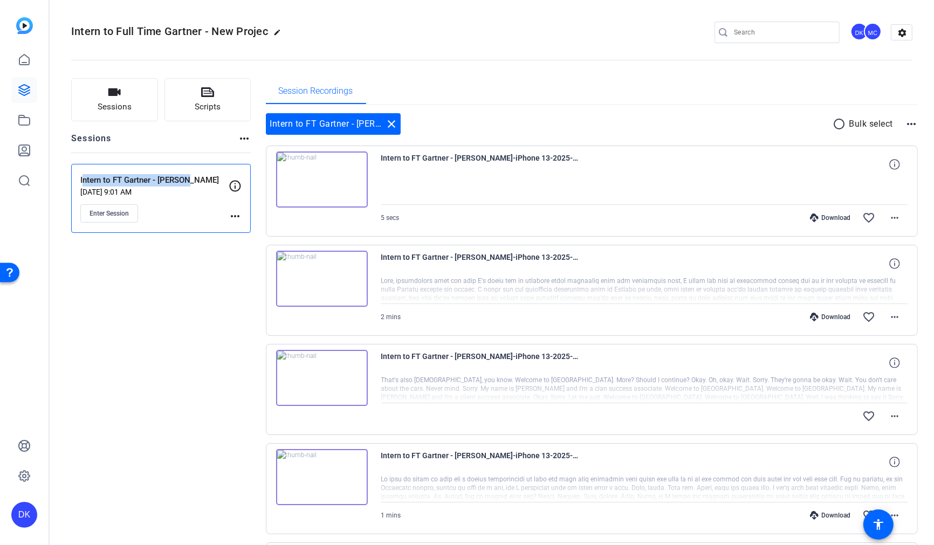
drag, startPoint x: 187, startPoint y: 178, endPoint x: 76, endPoint y: 180, distance: 110.5
click at [76, 180] on div "Intern to FT Gartner - Louise Aug 14, 2025 @ 9:01 AM Enter Session more_horiz" at bounding box center [161, 198] width 180 height 69
copy p "Intern to FT Gartner - [PERSON_NAME]"
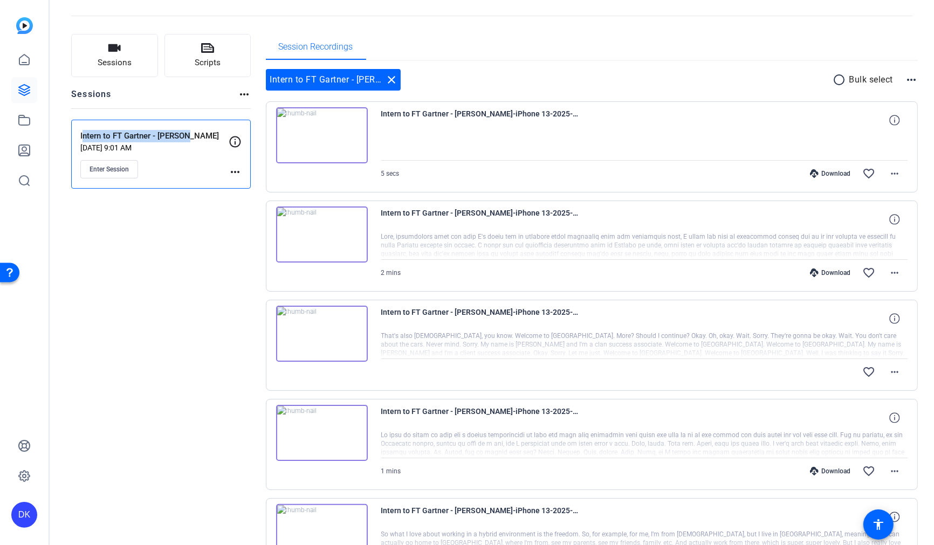
scroll to position [43, 0]
click at [125, 59] on span "Sessions" at bounding box center [115, 64] width 34 height 12
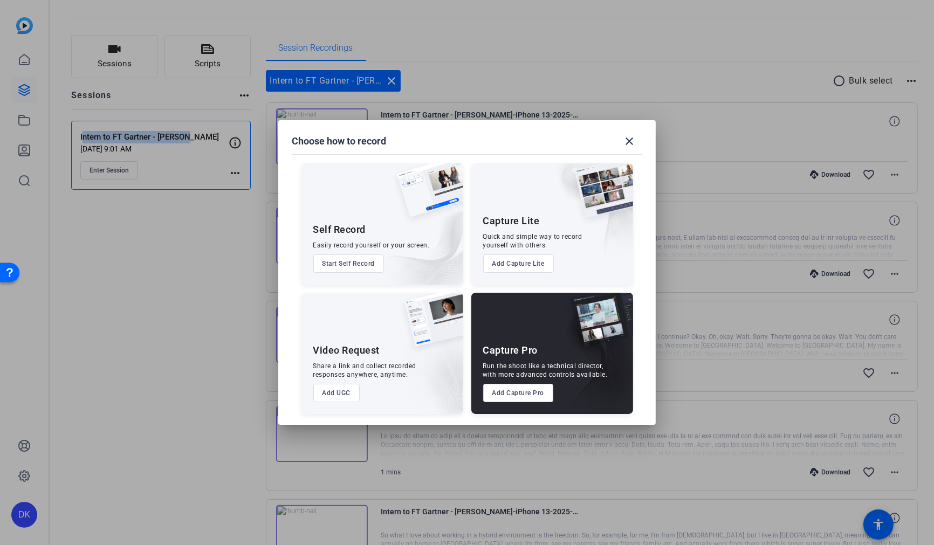
click at [527, 394] on button "Add Capture Pro" at bounding box center [518, 393] width 71 height 18
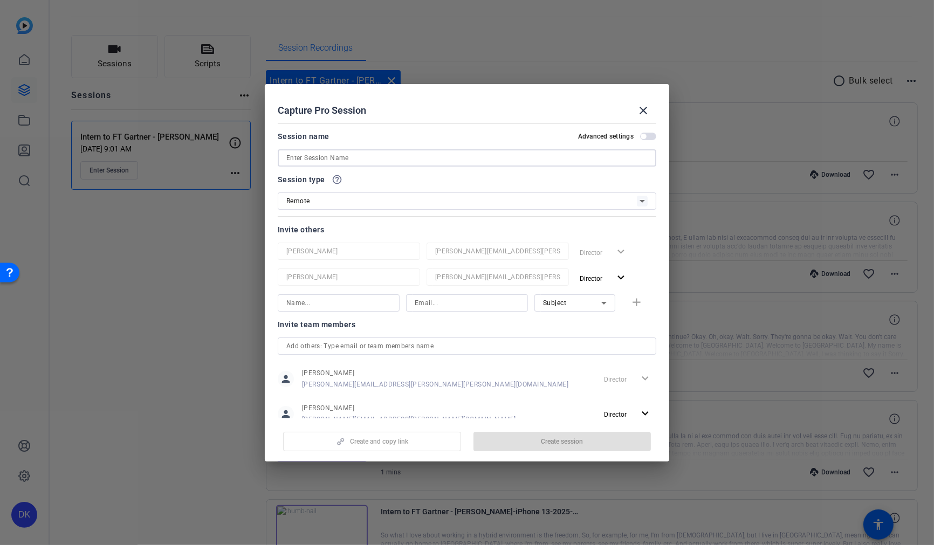
click at [347, 162] on input at bounding box center [466, 157] width 361 height 13
paste input "Intern to FT Gartner - [PERSON_NAME]"
type input "Intern to FT Gartner - Bryce Kelley"
click at [555, 438] on span "Create session" at bounding box center [562, 441] width 42 height 9
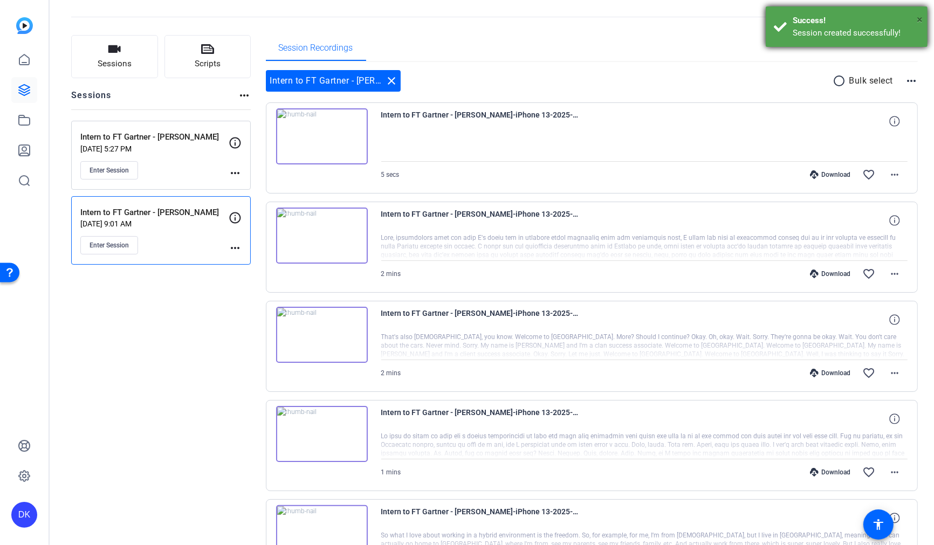
click at [917, 18] on span "×" at bounding box center [919, 19] width 6 height 13
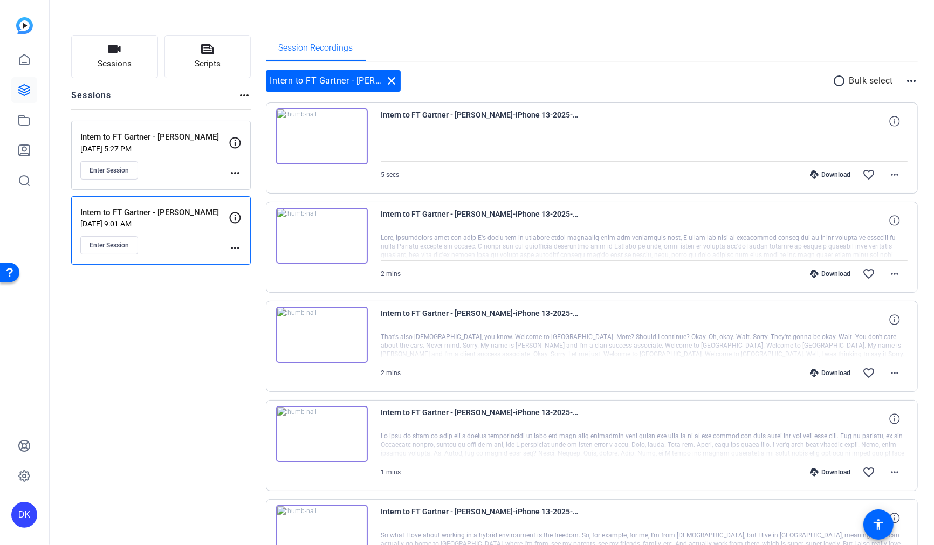
scroll to position [0, 0]
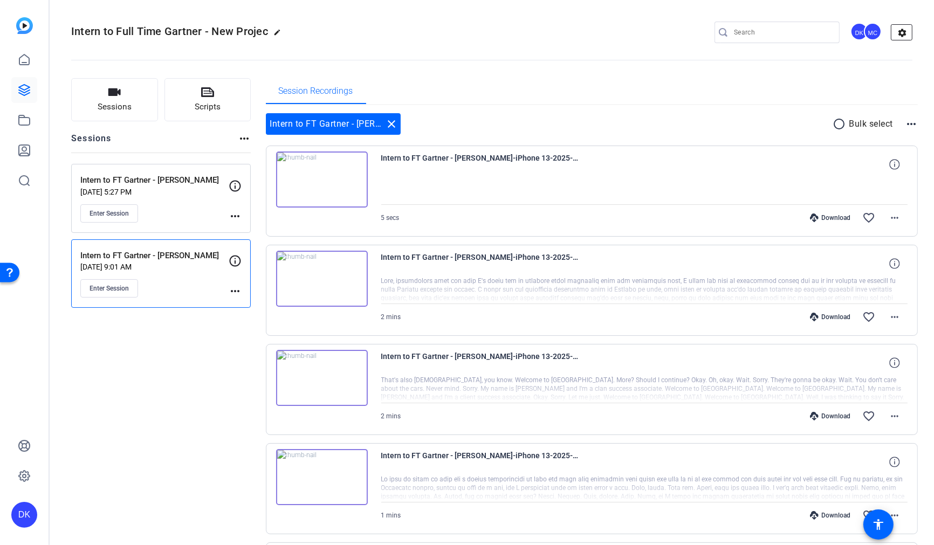
click at [900, 34] on mat-icon "settings" at bounding box center [902, 33] width 22 height 16
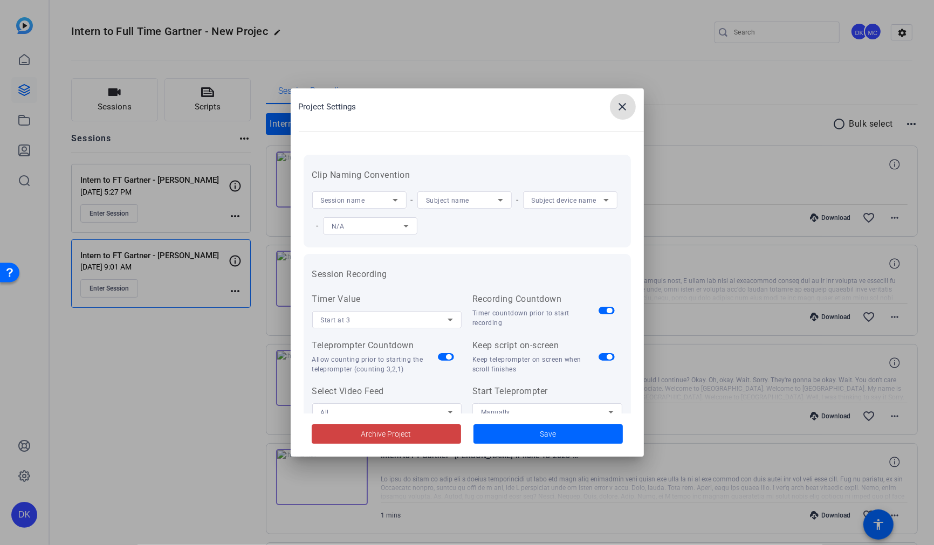
click at [614, 200] on div "Subject device name" at bounding box center [570, 199] width 94 height 17
click at [574, 291] on mat-option "Manual Entry" at bounding box center [570, 290] width 94 height 17
click at [563, 436] on span at bounding box center [547, 434] width 149 height 26
